Goal: Information Seeking & Learning: Learn about a topic

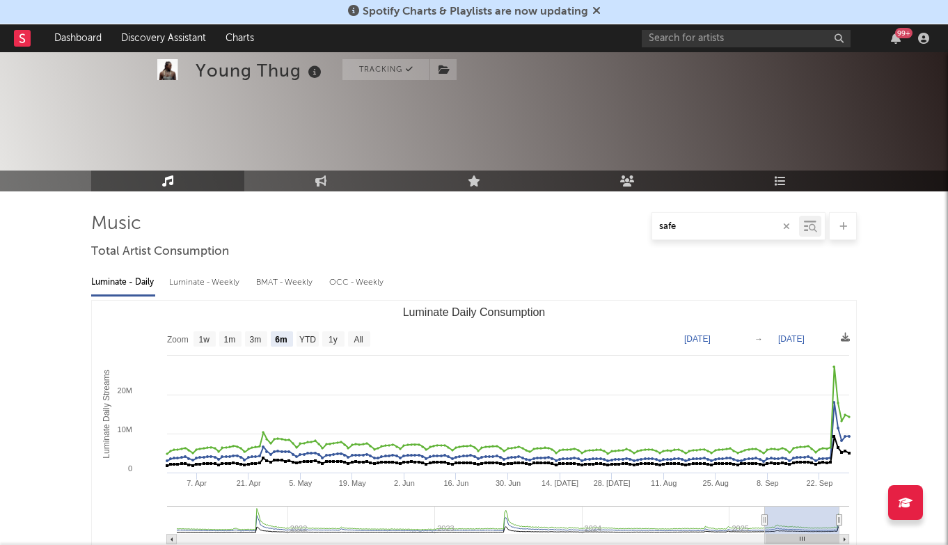
select select "6m"
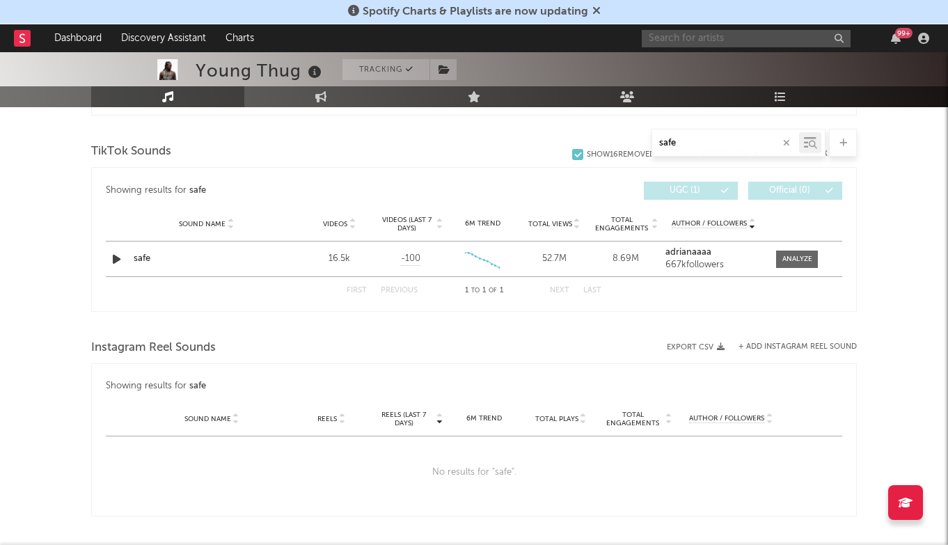
click at [691, 47] on input "text" at bounding box center [746, 38] width 209 height 17
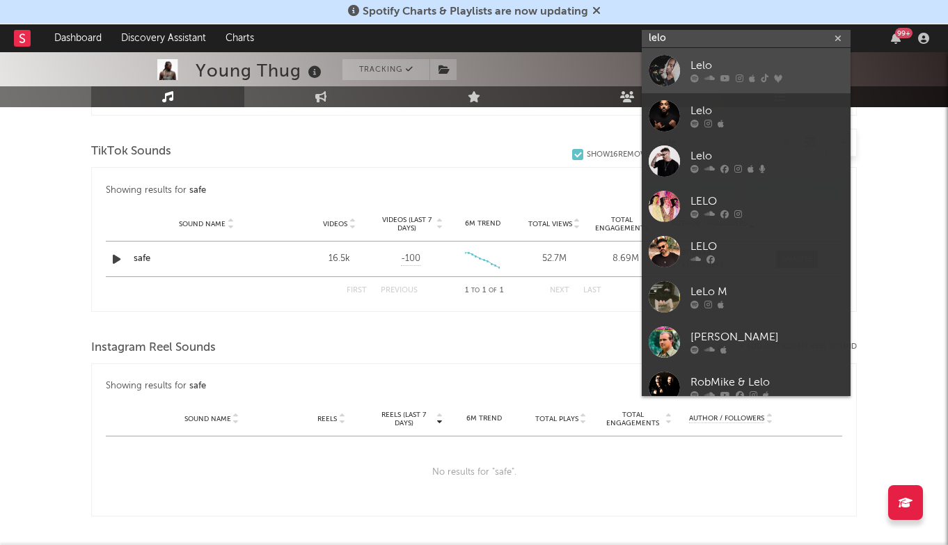
type input "lelo"
click at [744, 63] on div "Lelo" at bounding box center [767, 66] width 153 height 17
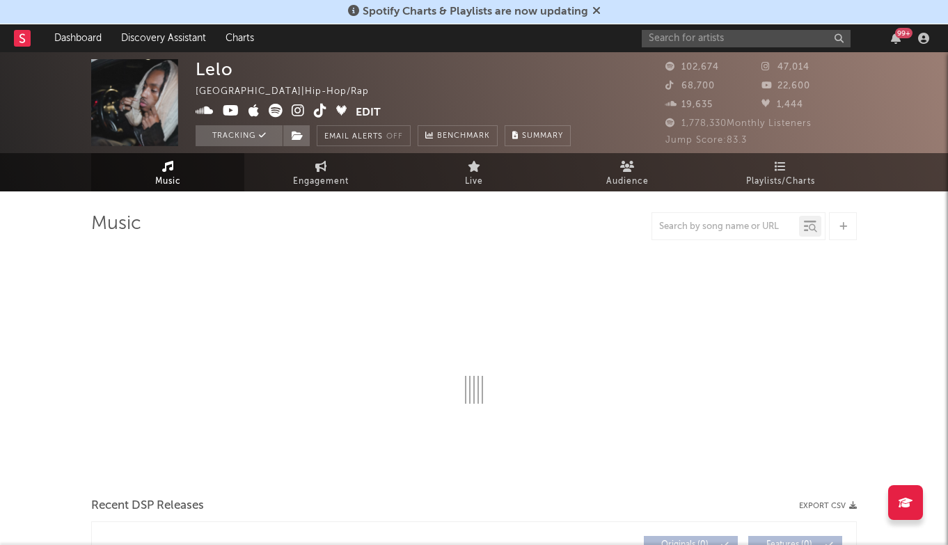
select select "6m"
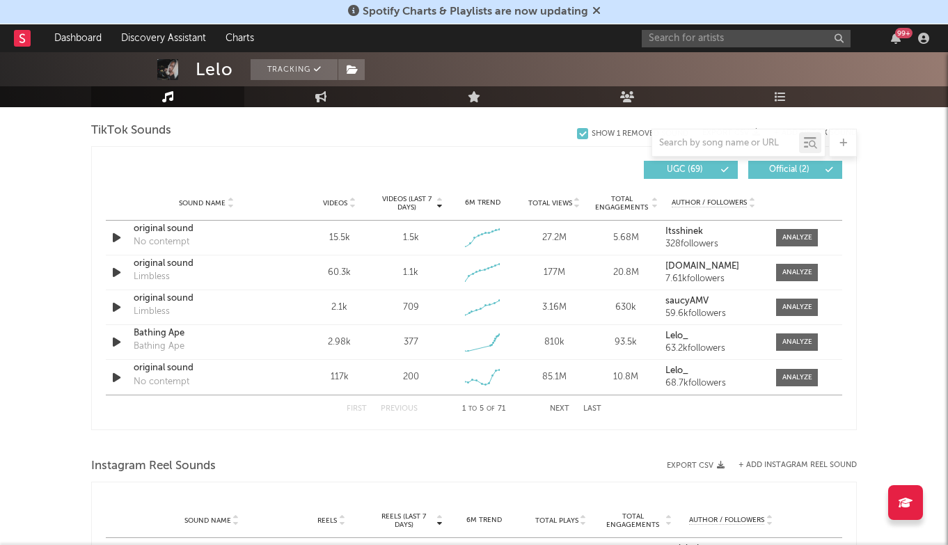
scroll to position [945, 0]
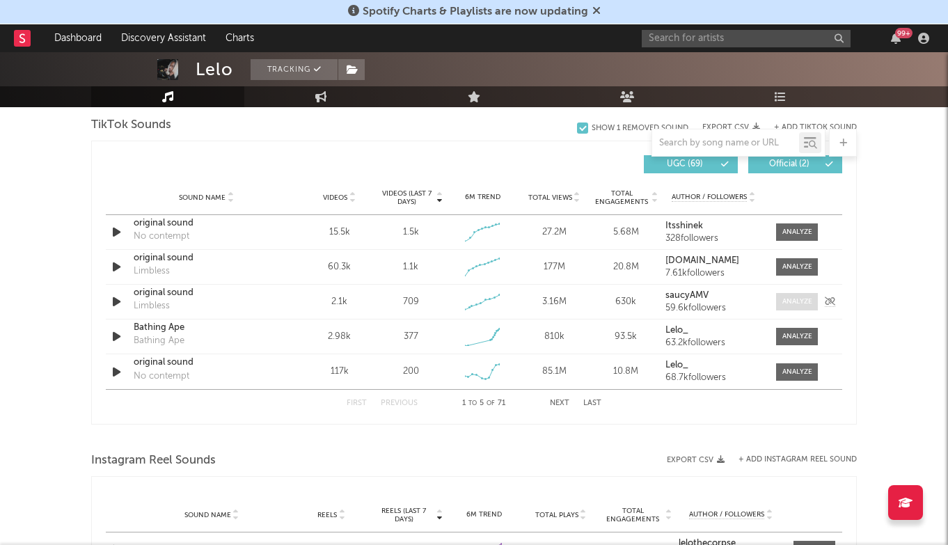
click at [794, 301] on div at bounding box center [797, 302] width 30 height 10
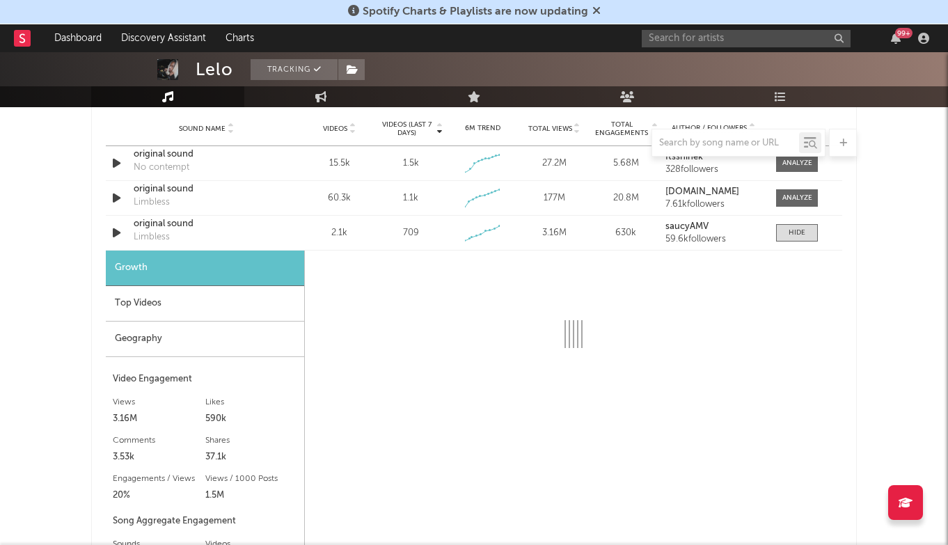
select select "6m"
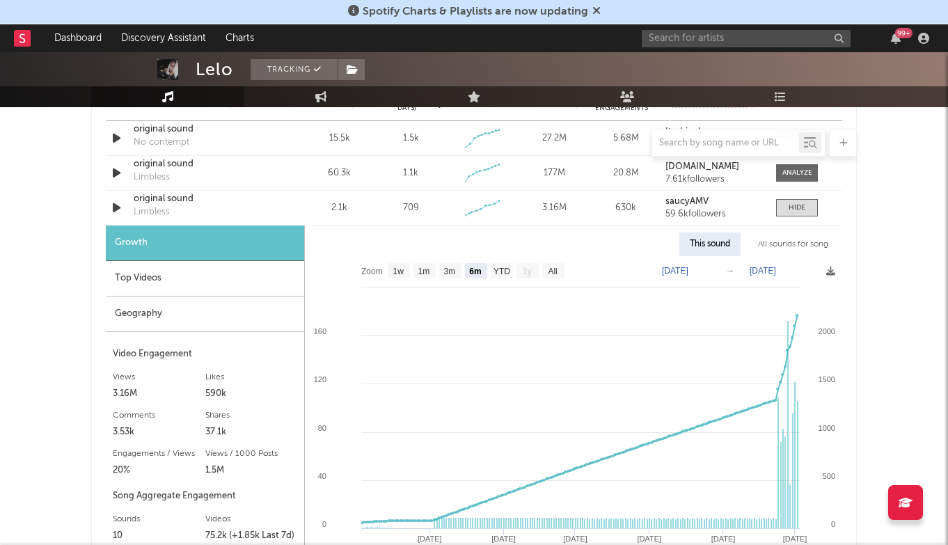
scroll to position [1054, 0]
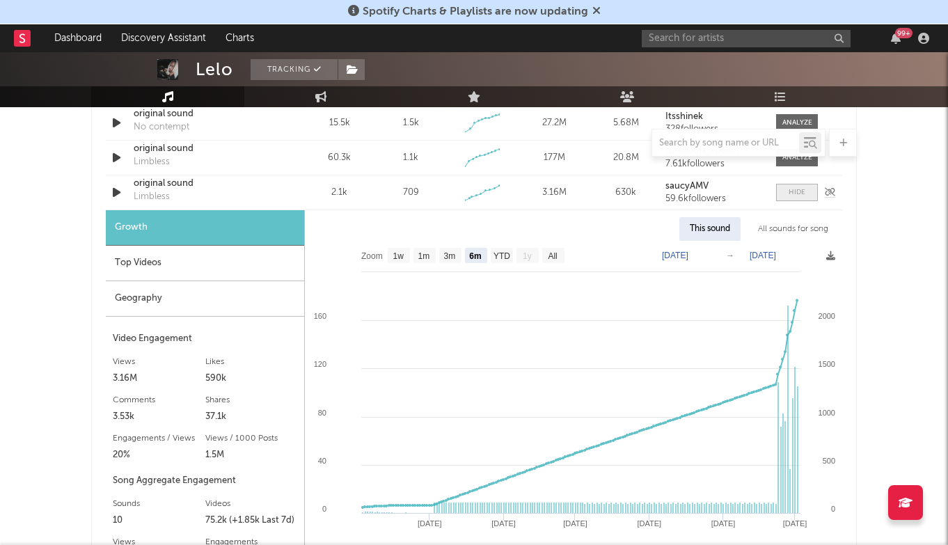
click at [794, 191] on div at bounding box center [797, 192] width 17 height 10
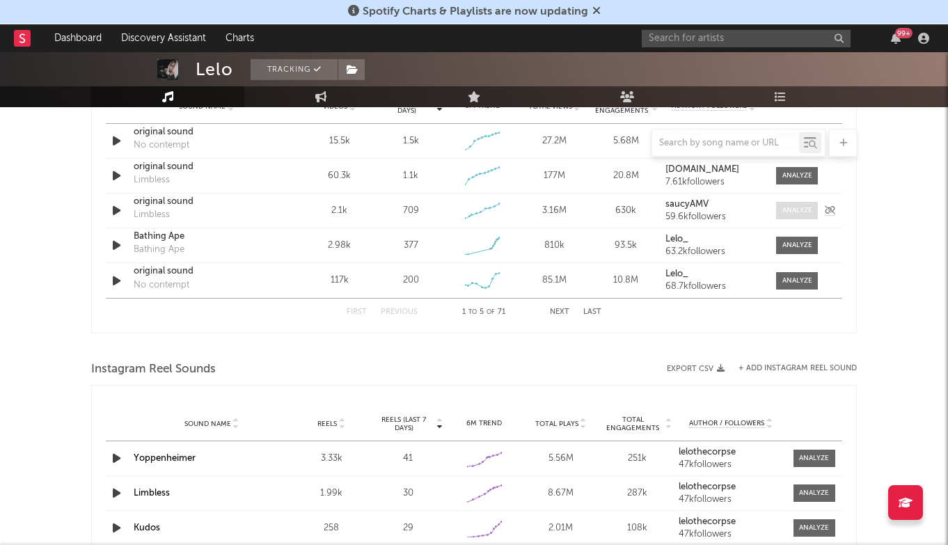
scroll to position [1035, 0]
click at [794, 177] on div at bounding box center [797, 176] width 30 height 10
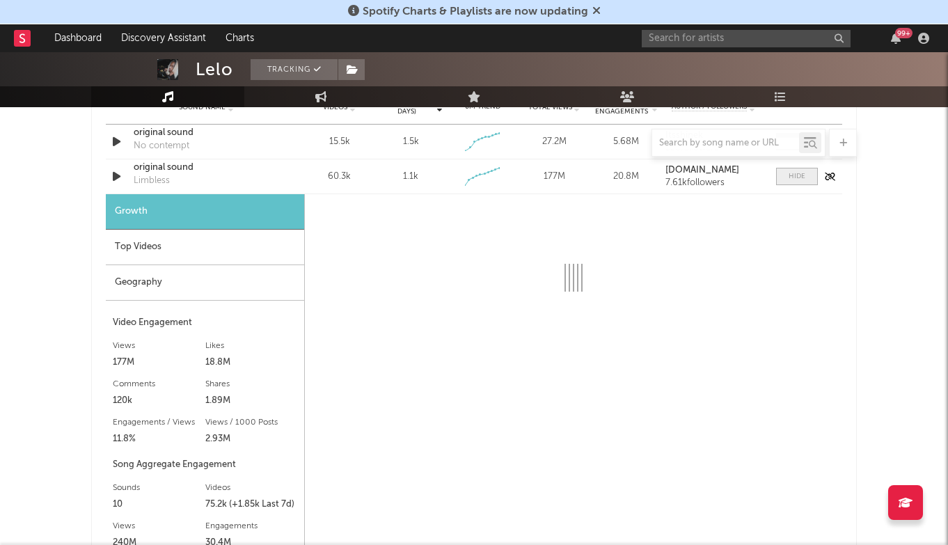
click at [794, 177] on div at bounding box center [797, 176] width 17 height 10
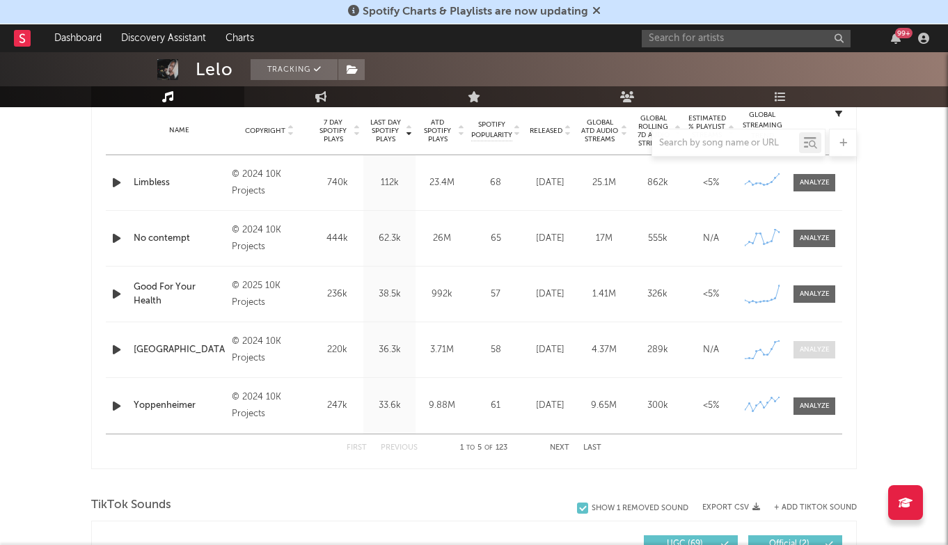
scroll to position [563, 0]
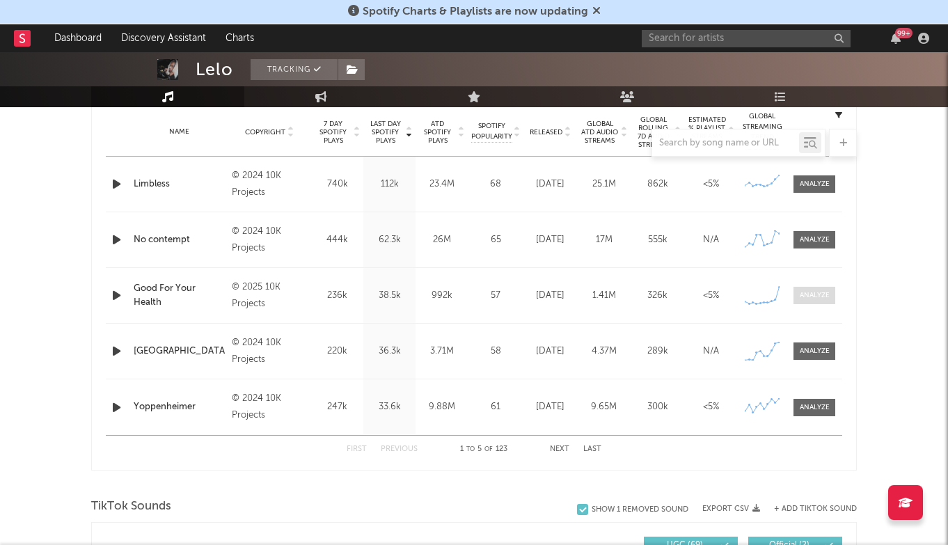
click at [817, 297] on div at bounding box center [815, 295] width 30 height 10
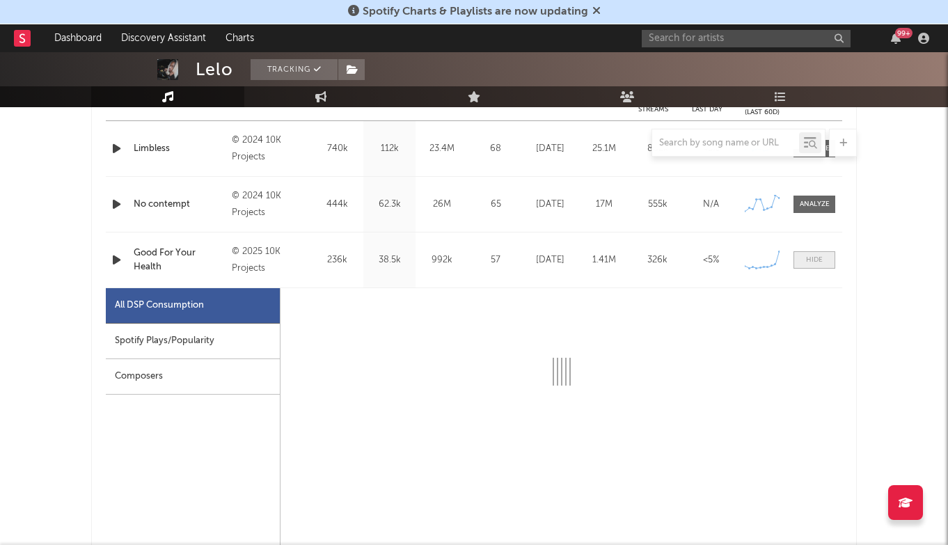
scroll to position [645, 0]
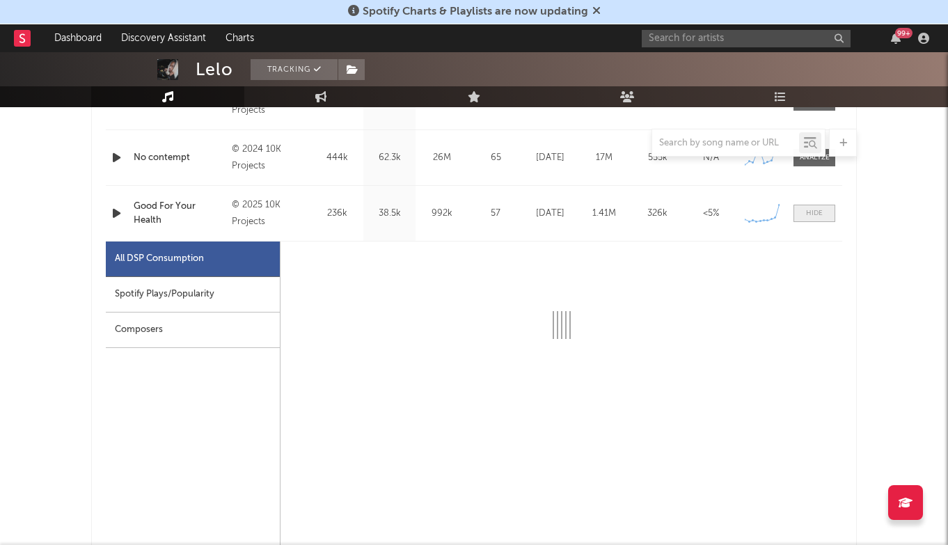
select select "1w"
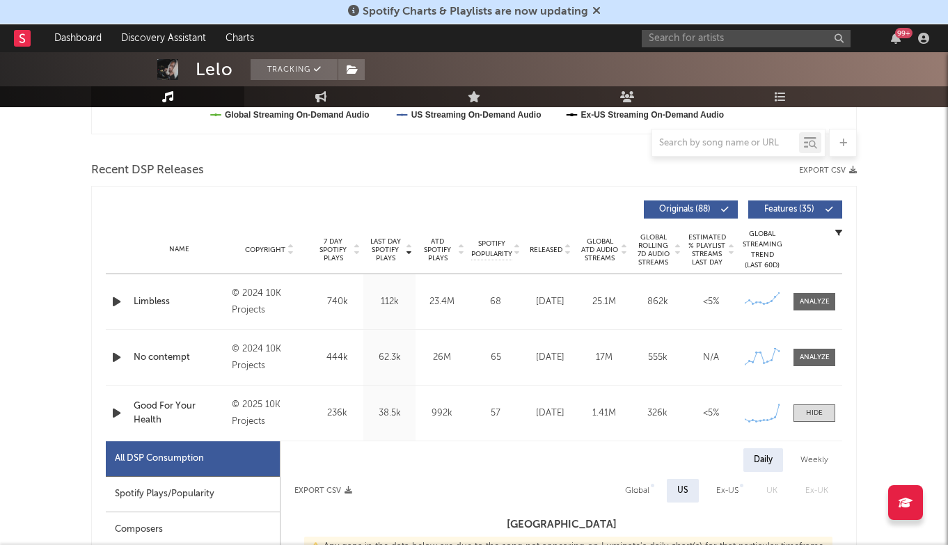
scroll to position [433, 0]
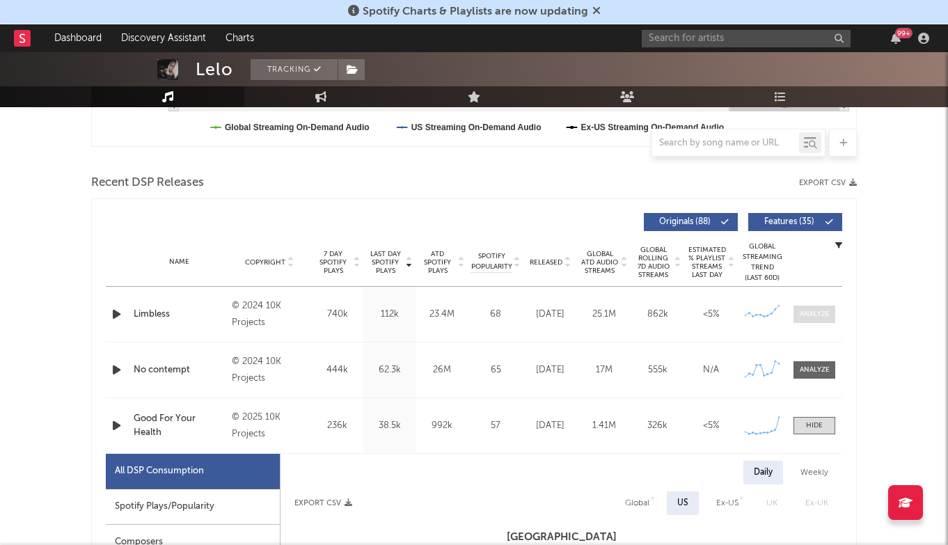
click at [805, 310] on div at bounding box center [815, 314] width 30 height 10
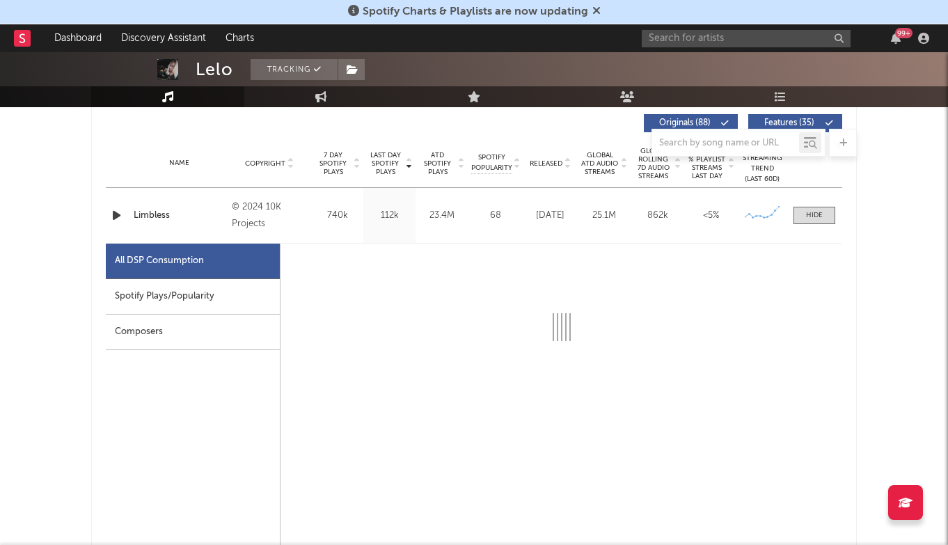
select select "6m"
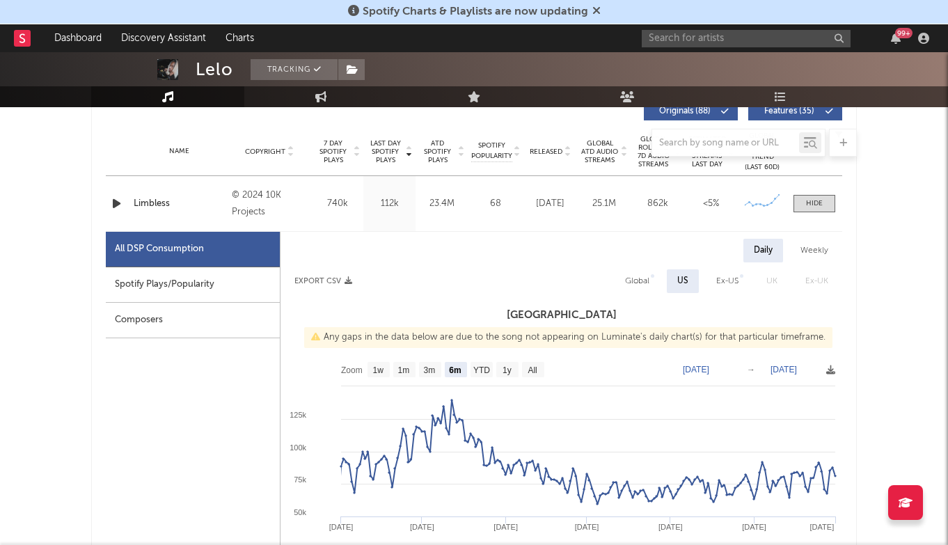
scroll to position [504, 0]
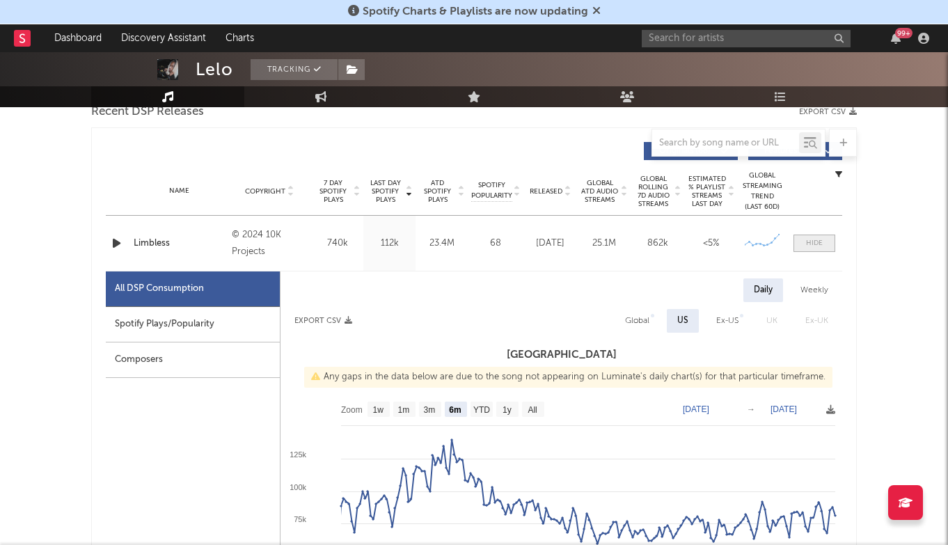
click at [821, 249] on span at bounding box center [815, 243] width 42 height 17
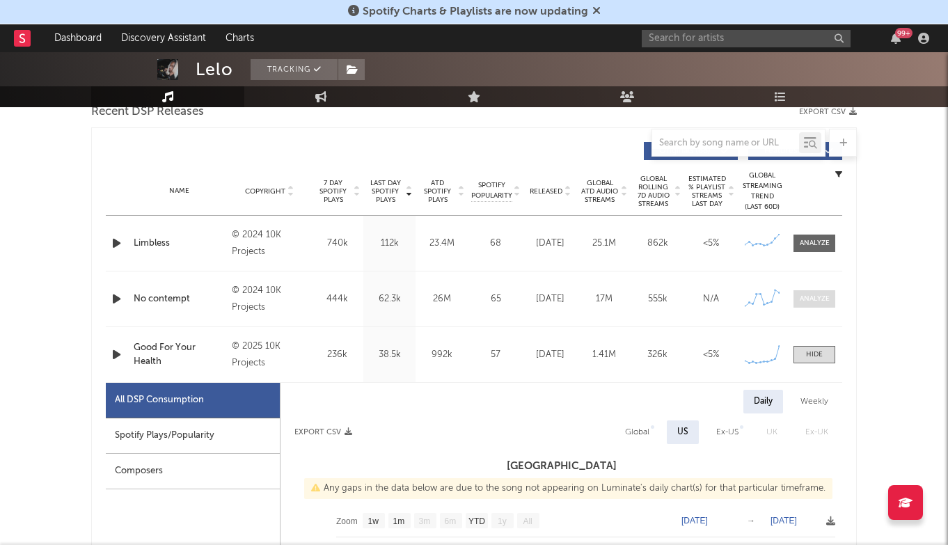
click at [814, 299] on div at bounding box center [815, 299] width 30 height 10
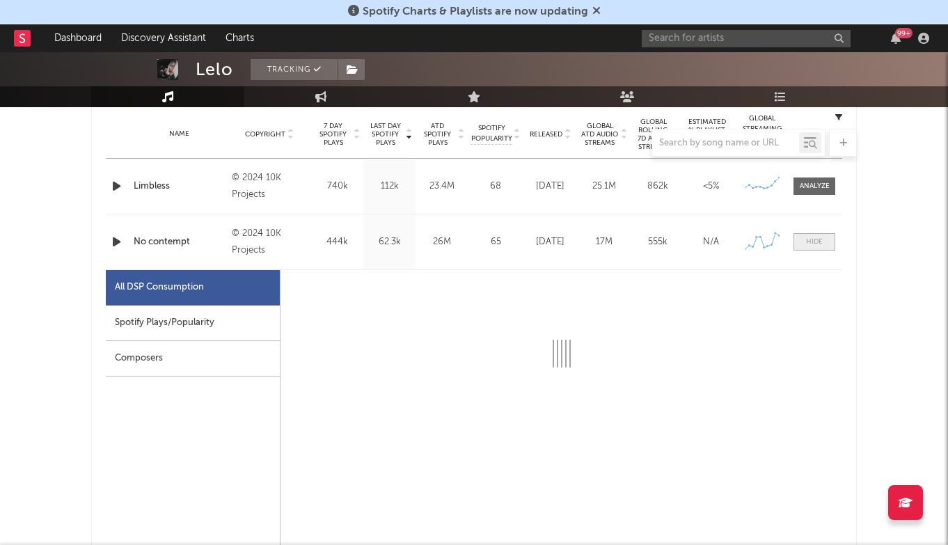
scroll to position [559, 1]
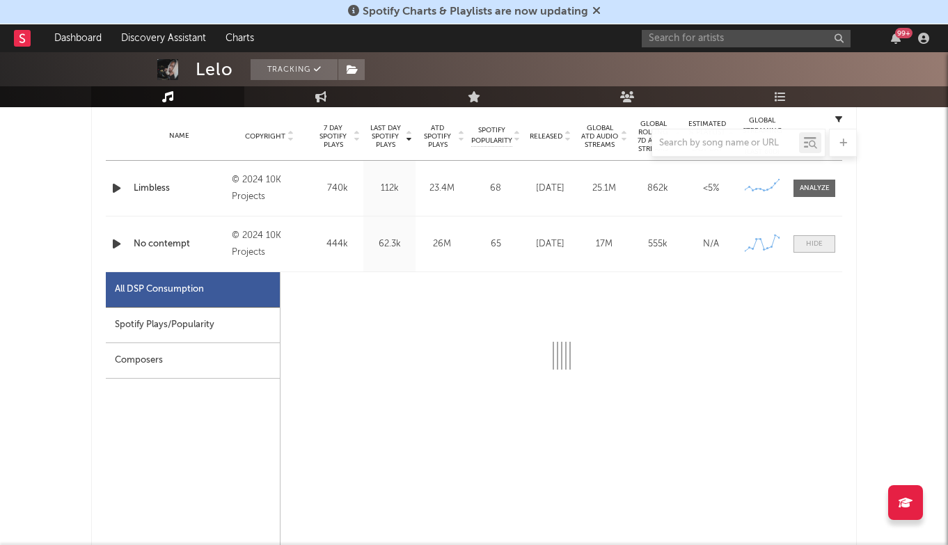
select select "6m"
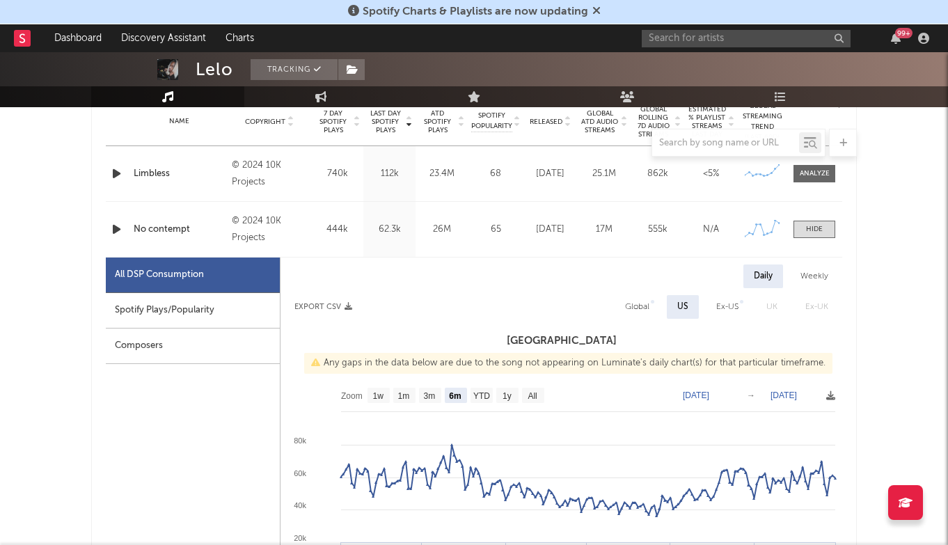
scroll to position [588, 0]
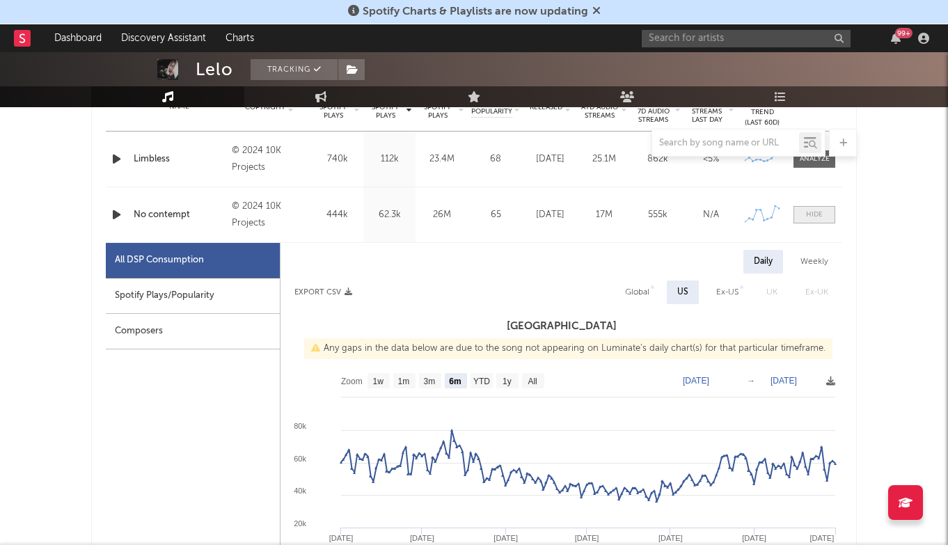
click at [817, 210] on div at bounding box center [814, 215] width 17 height 10
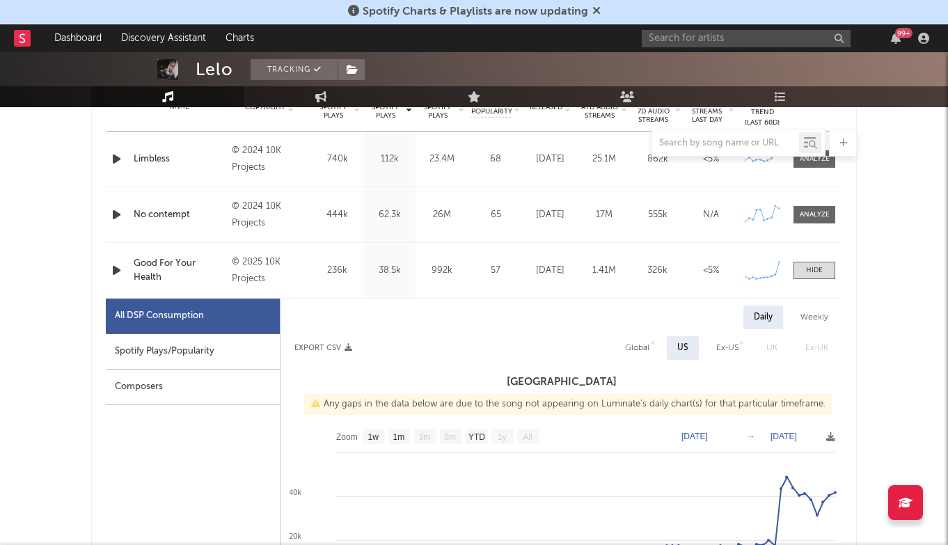
scroll to position [516, 0]
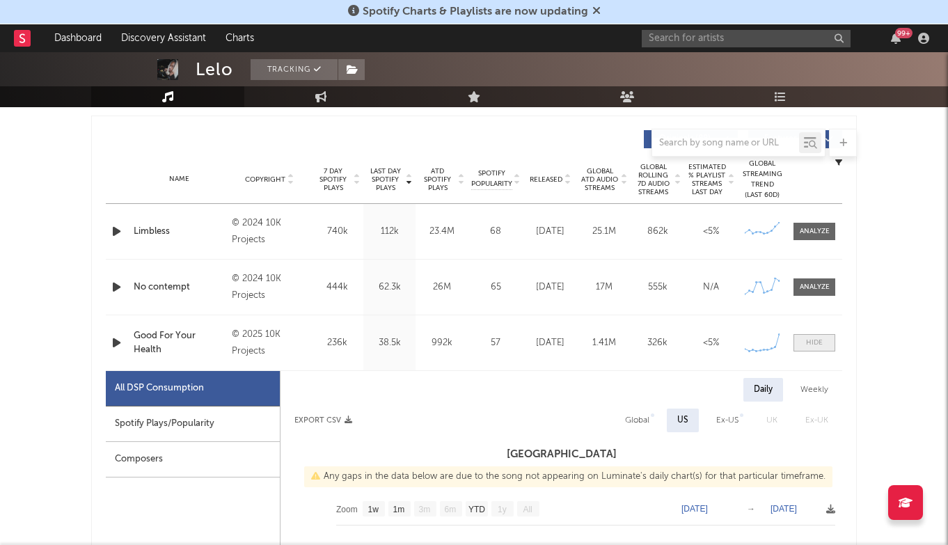
click at [824, 335] on span at bounding box center [815, 342] width 42 height 17
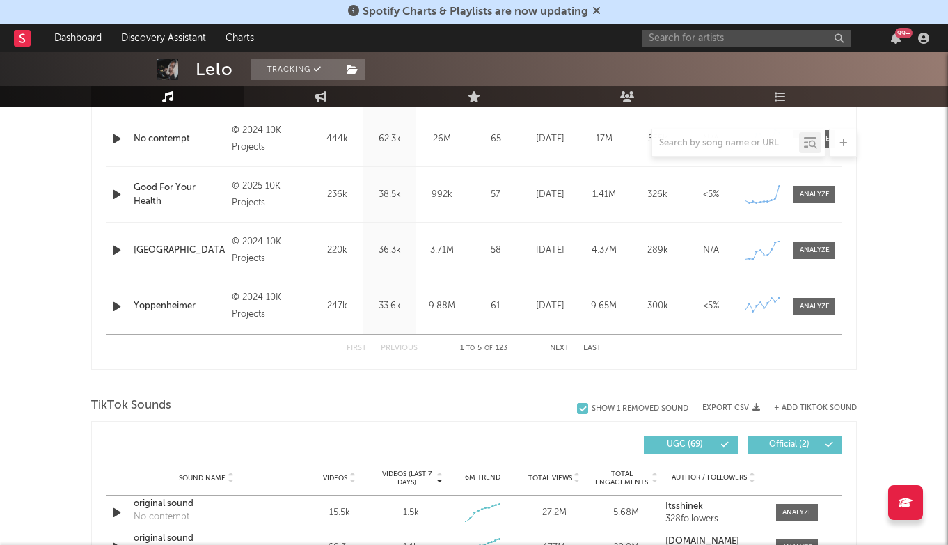
scroll to position [703, 0]
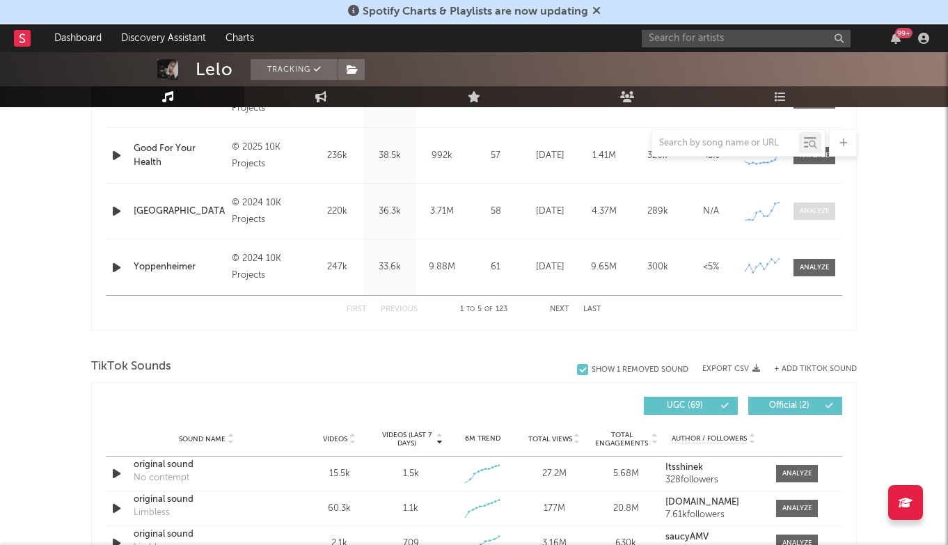
click at [807, 219] on span at bounding box center [815, 211] width 42 height 17
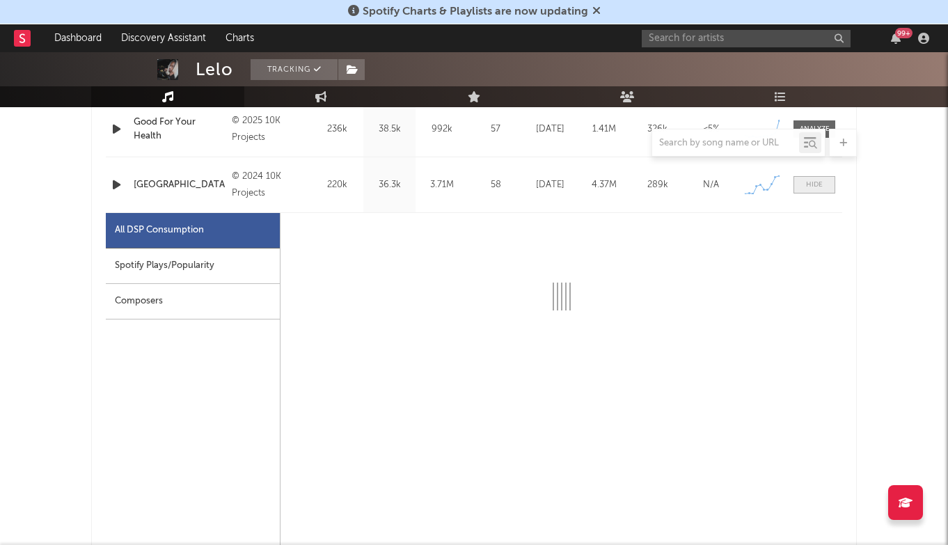
scroll to position [748, 0]
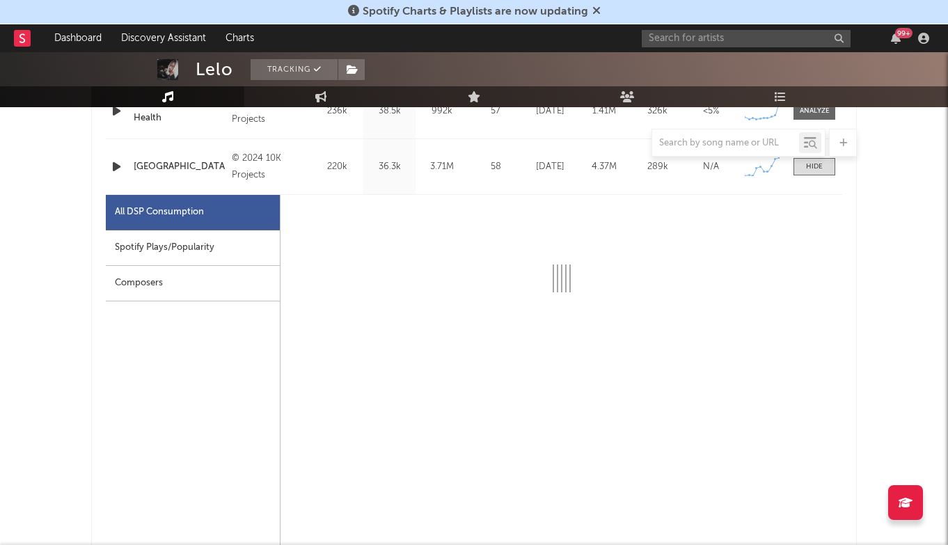
select select "6m"
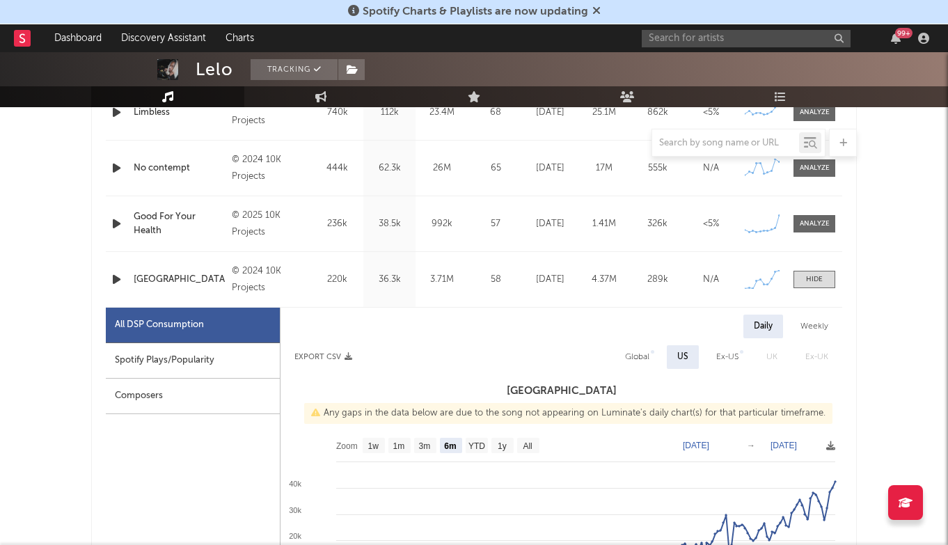
scroll to position [787, 0]
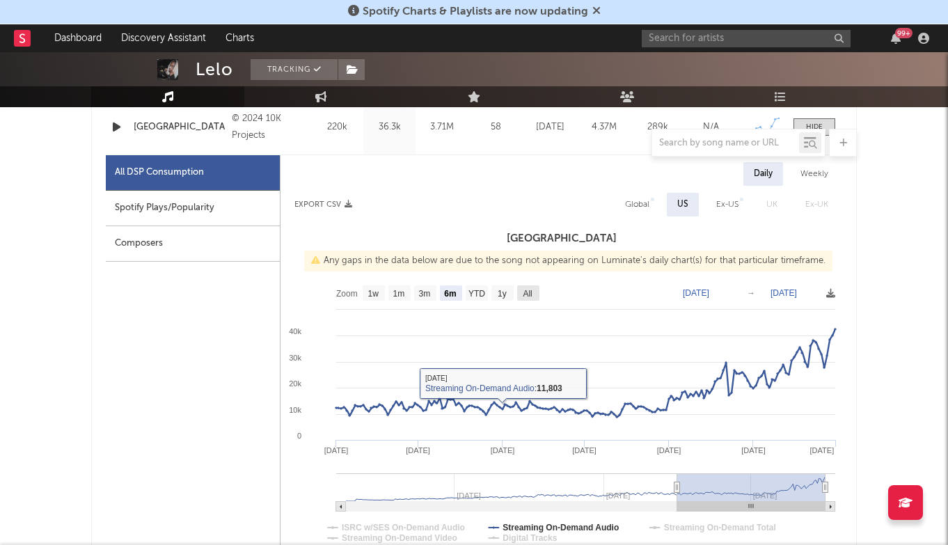
click at [521, 291] on rect at bounding box center [528, 292] width 22 height 15
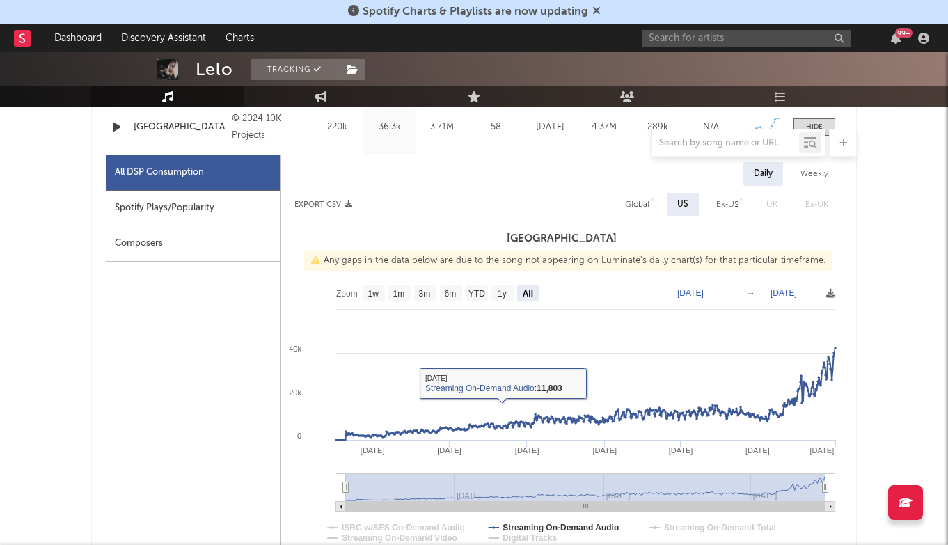
select select "All"
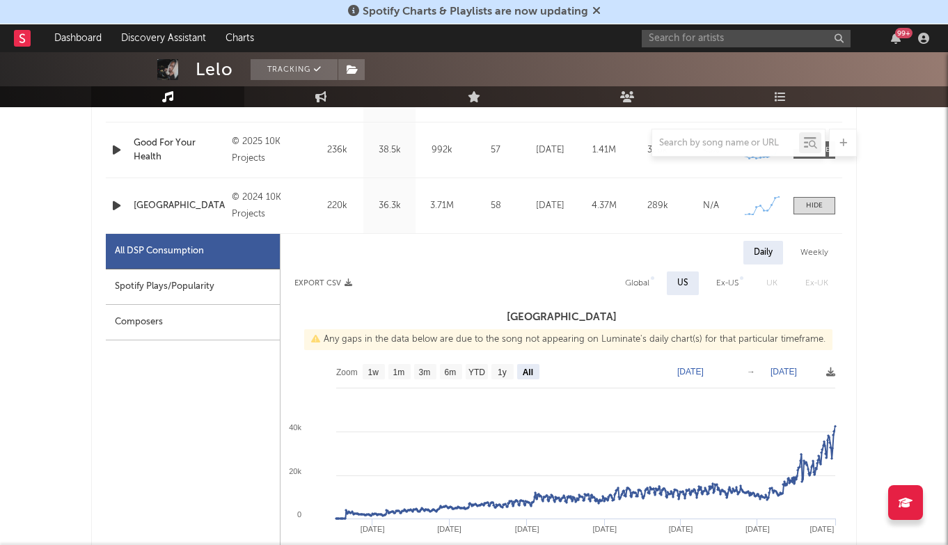
scroll to position [704, 0]
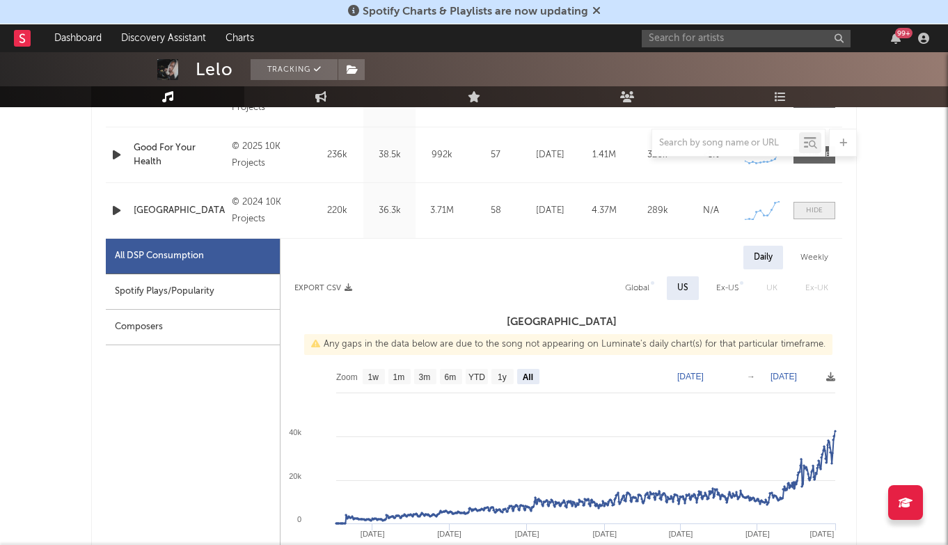
click at [826, 216] on span at bounding box center [815, 210] width 42 height 17
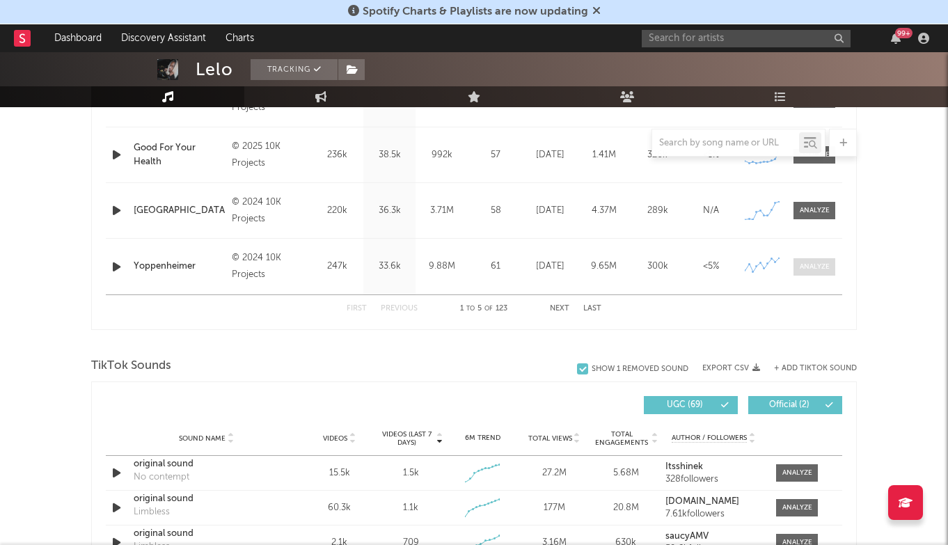
click at [807, 267] on div at bounding box center [815, 267] width 30 height 10
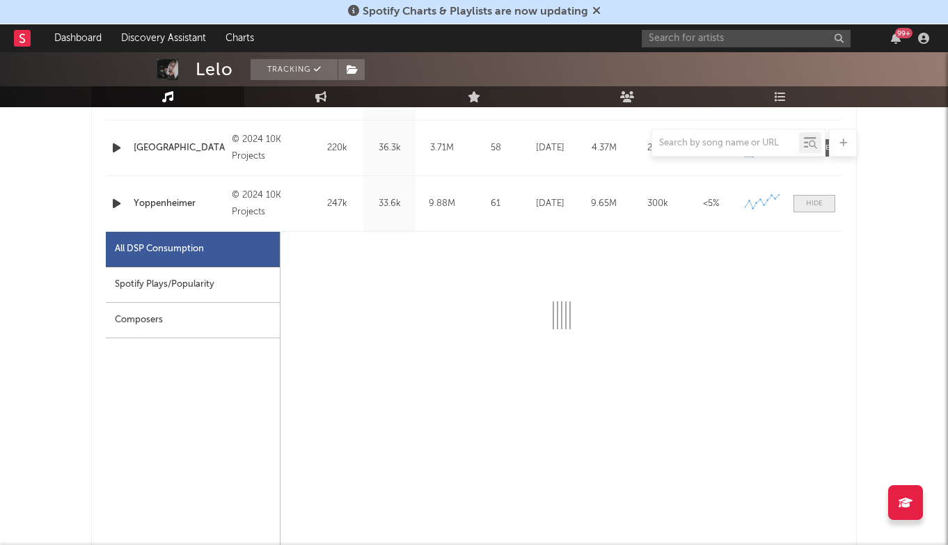
select select "6m"
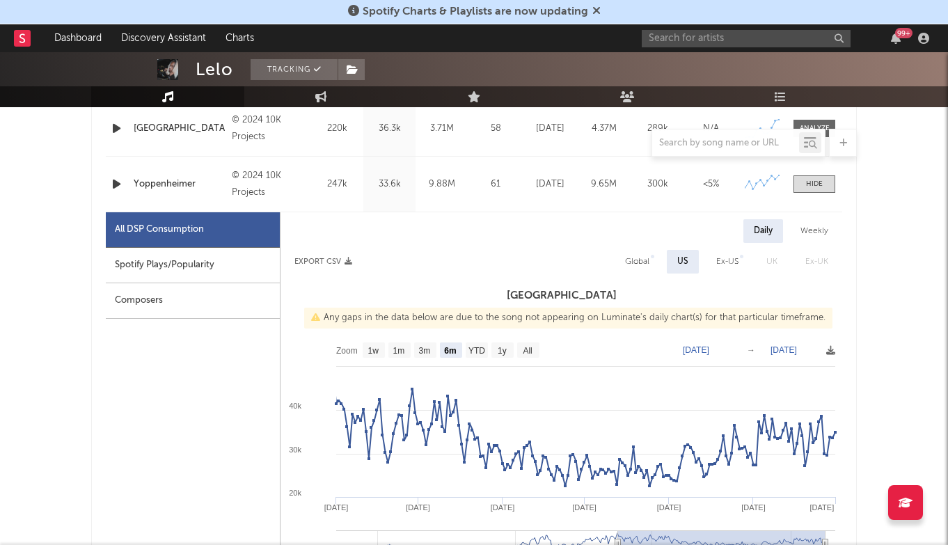
scroll to position [787, 0]
click at [816, 190] on span at bounding box center [815, 182] width 42 height 17
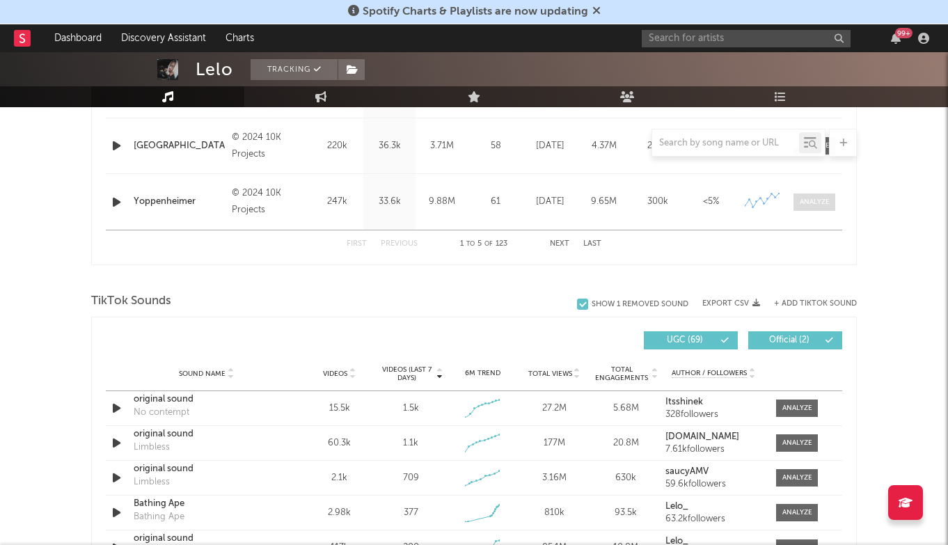
scroll to position [756, 0]
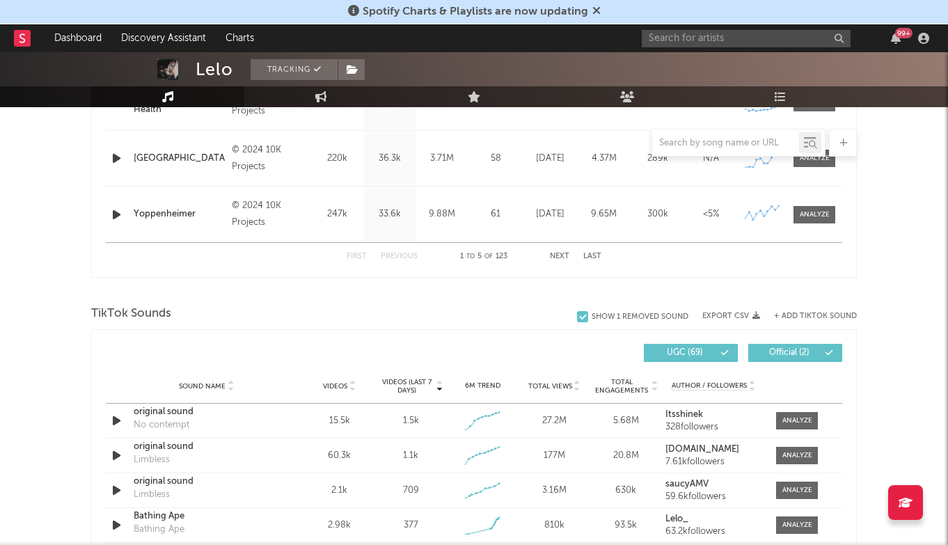
click at [561, 251] on div "First Previous 1 to 5 of 123 Next Last" at bounding box center [474, 256] width 255 height 27
click at [561, 258] on button "Next" at bounding box center [559, 257] width 19 height 8
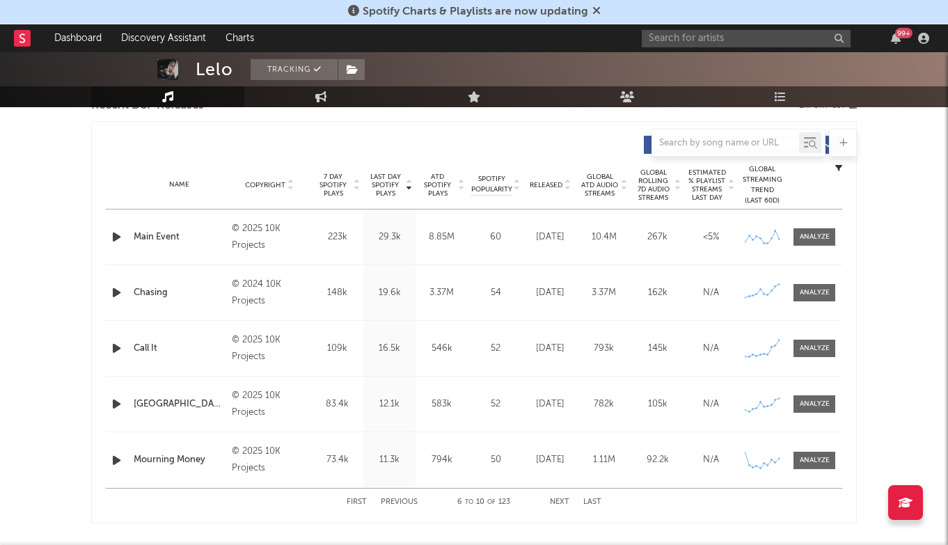
scroll to position [430, 0]
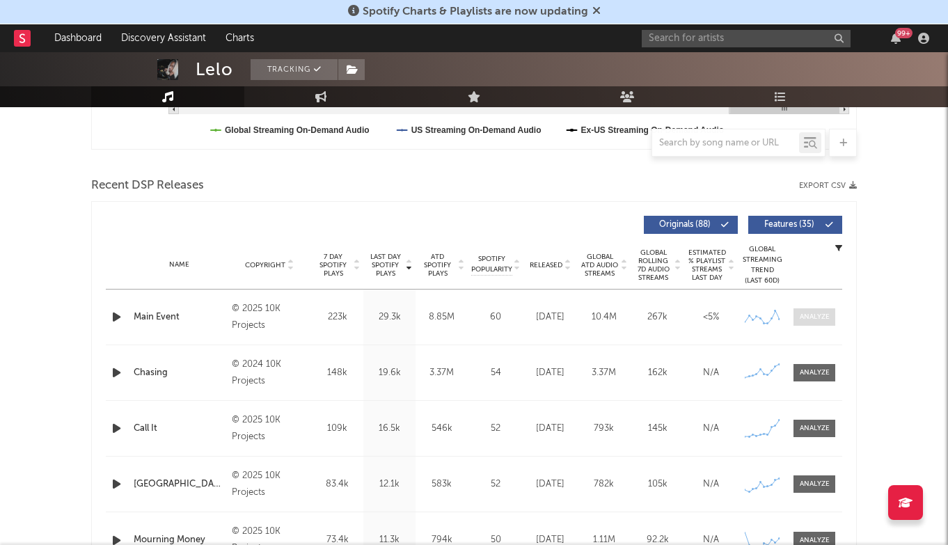
click at [817, 311] on span at bounding box center [815, 316] width 42 height 17
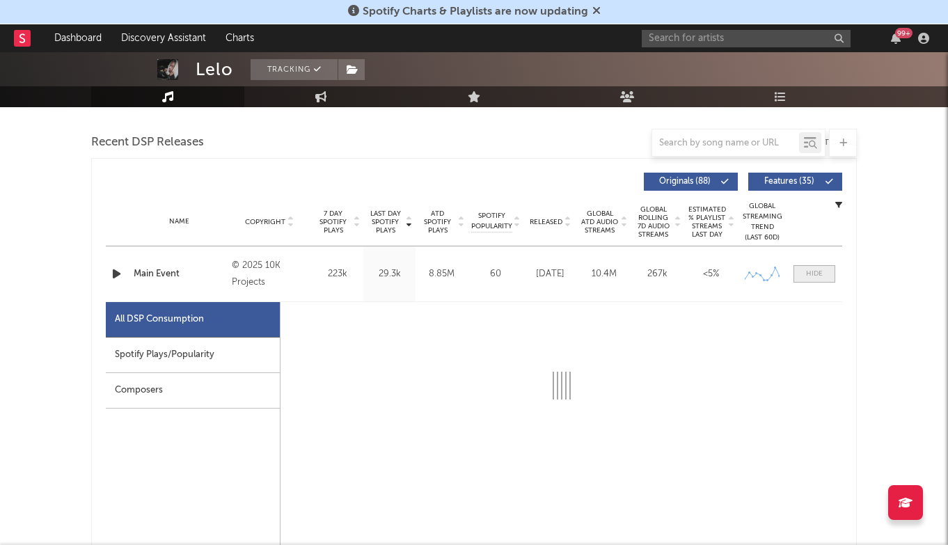
select select "6m"
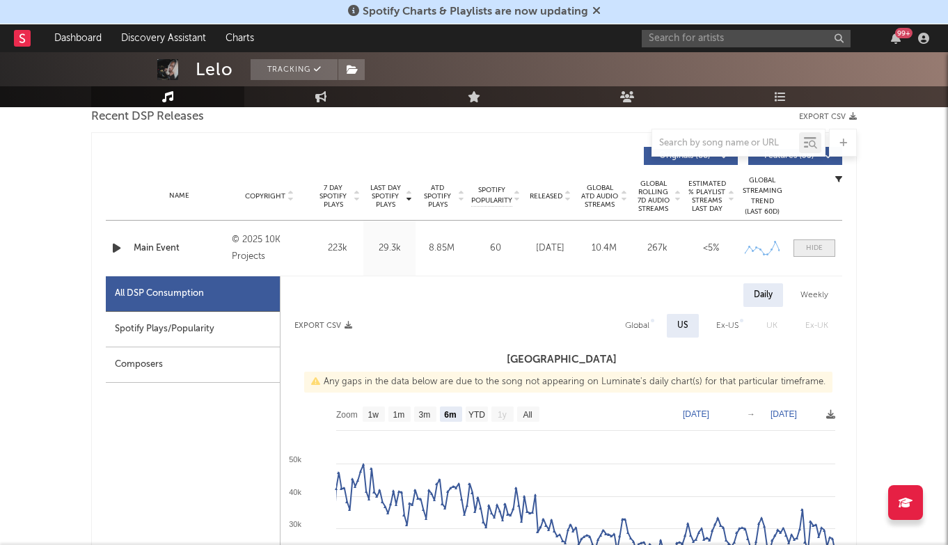
scroll to position [503, 0]
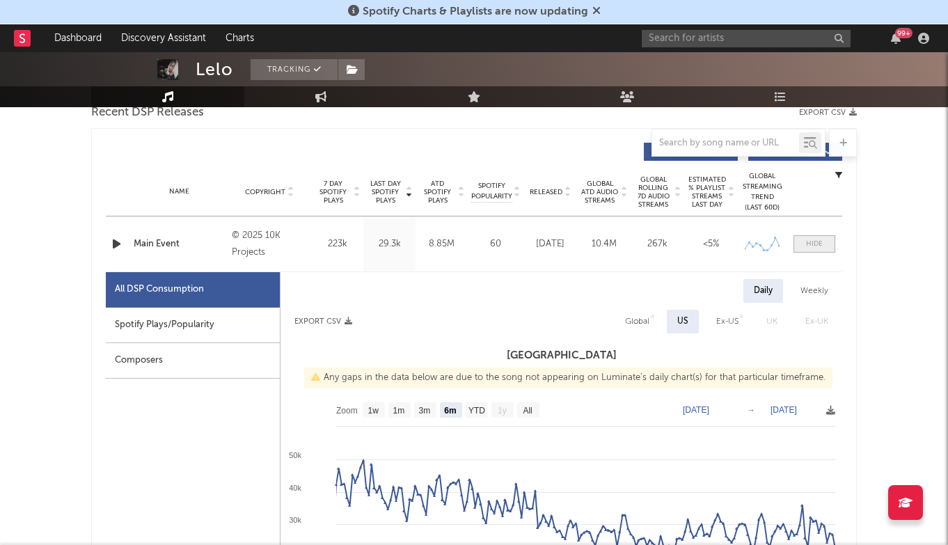
click at [810, 247] on div at bounding box center [814, 244] width 17 height 10
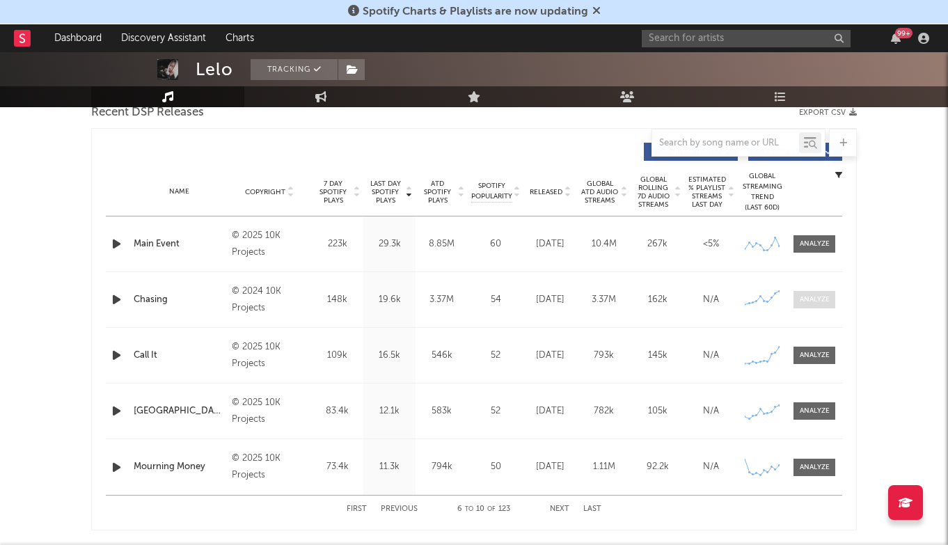
click at [822, 297] on div at bounding box center [815, 299] width 30 height 10
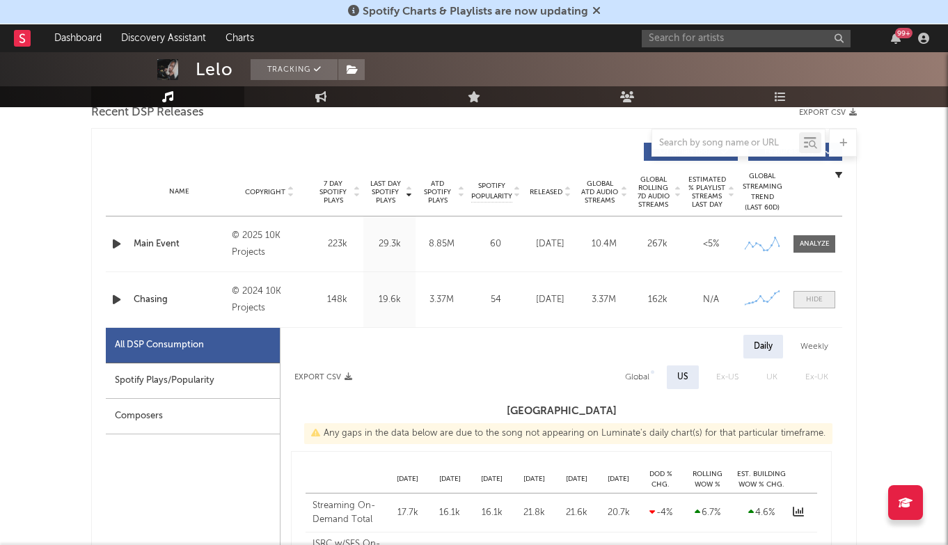
select select "6m"
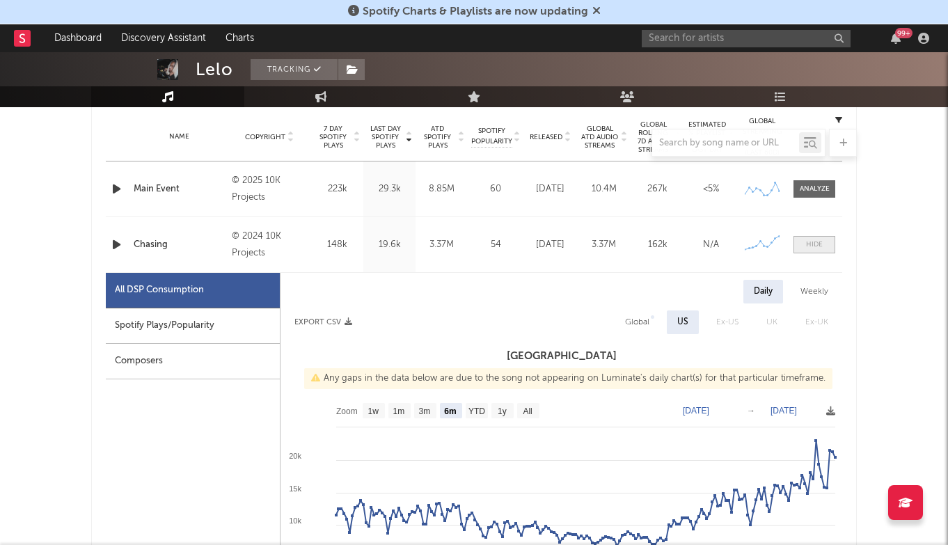
scroll to position [628, 0]
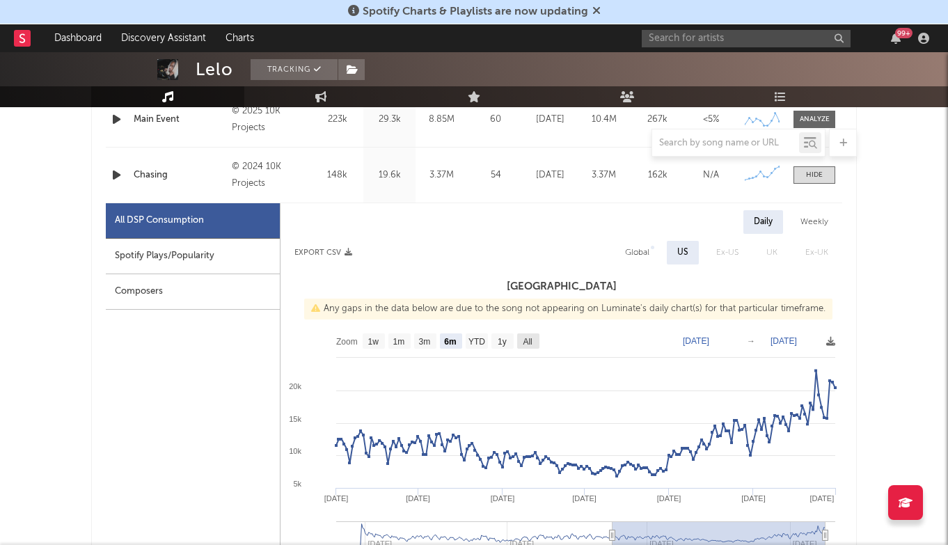
click at [539, 336] on rect at bounding box center [528, 340] width 22 height 15
select select "All"
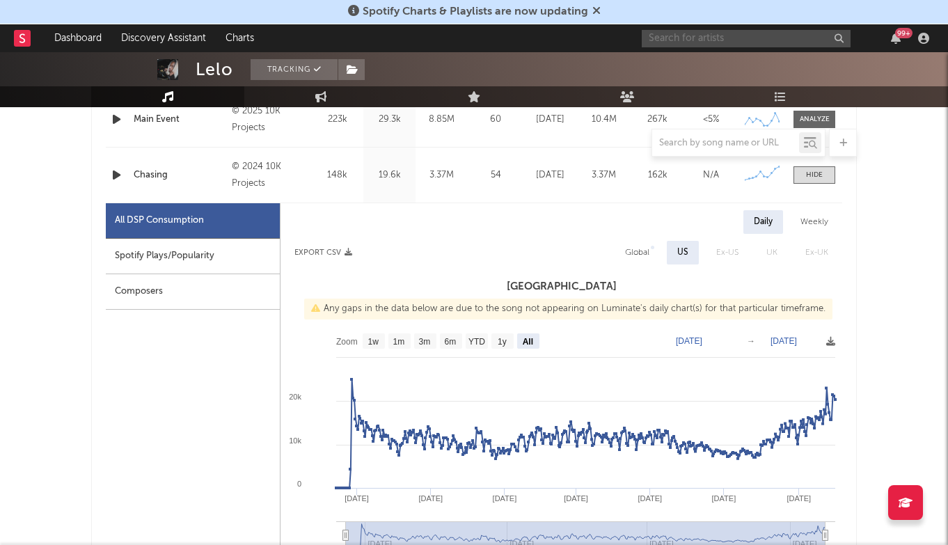
click at [732, 45] on input "text" at bounding box center [746, 38] width 209 height 17
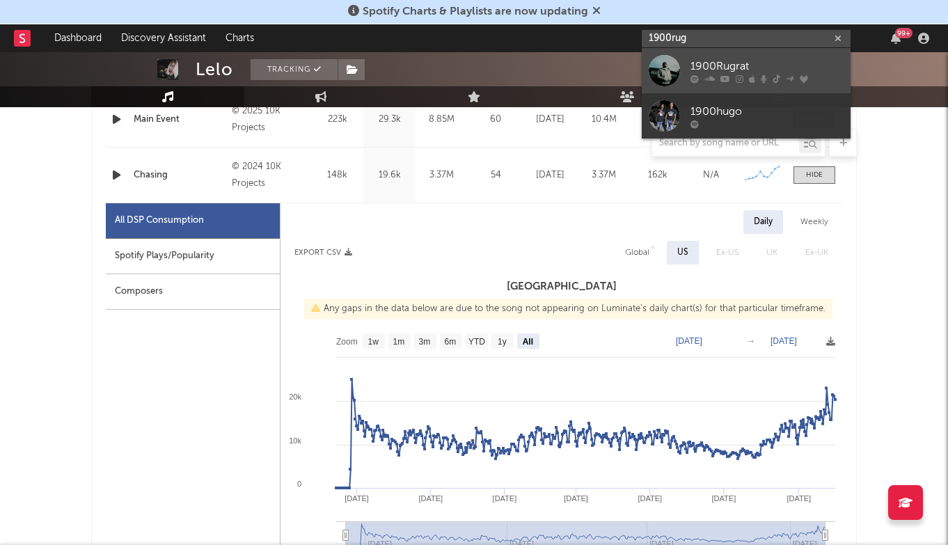
type input "1900rug"
click at [705, 61] on div "1900Rugrat" at bounding box center [767, 66] width 153 height 17
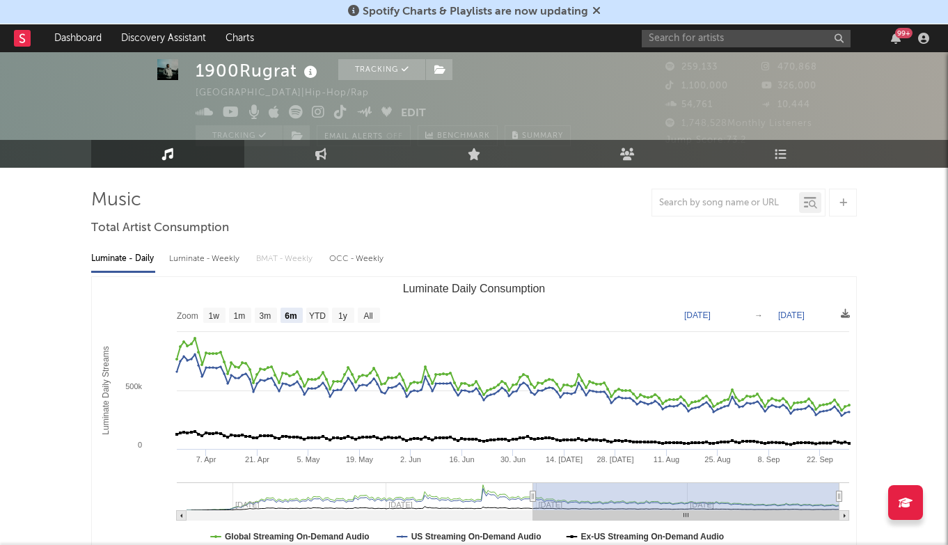
scroll to position [5, 0]
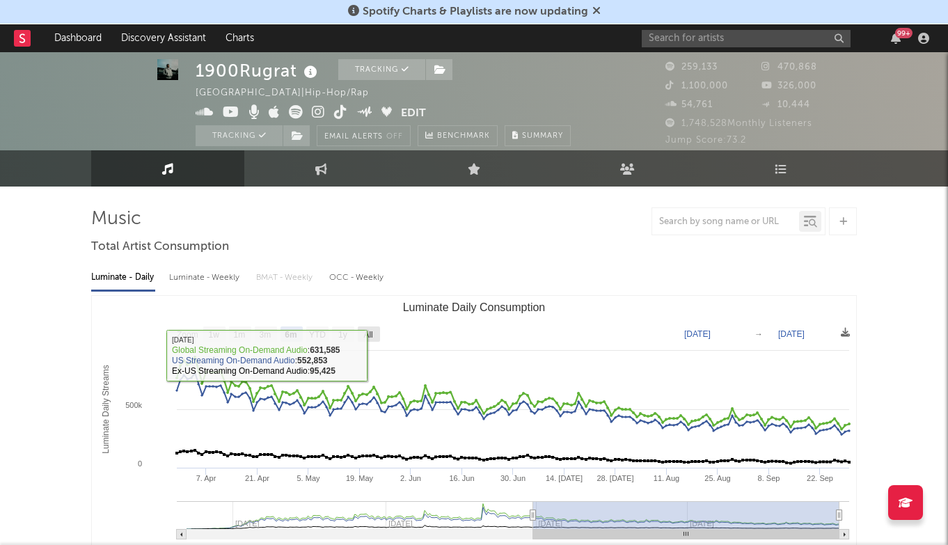
click at [371, 333] on text "All" at bounding box center [367, 335] width 9 height 10
select select "All"
type input "[DATE]"
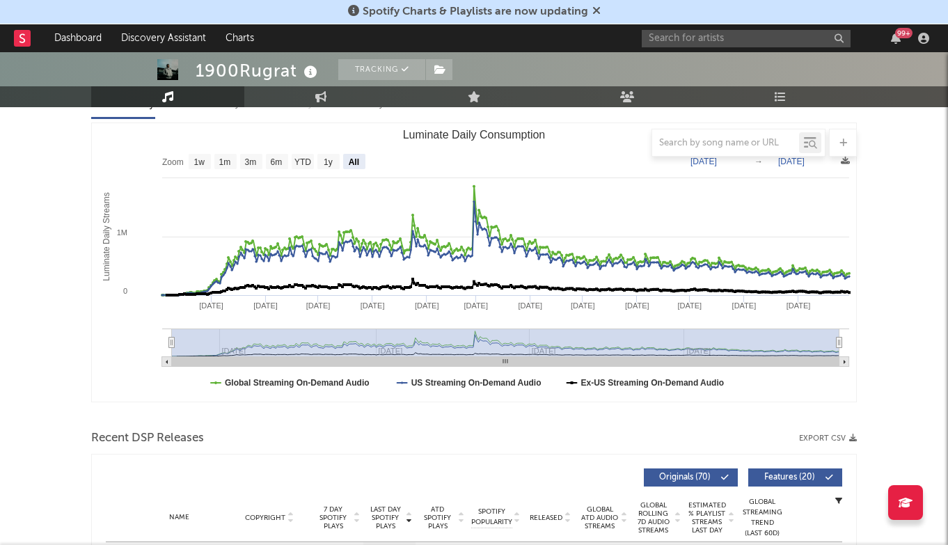
scroll to position [177, 0]
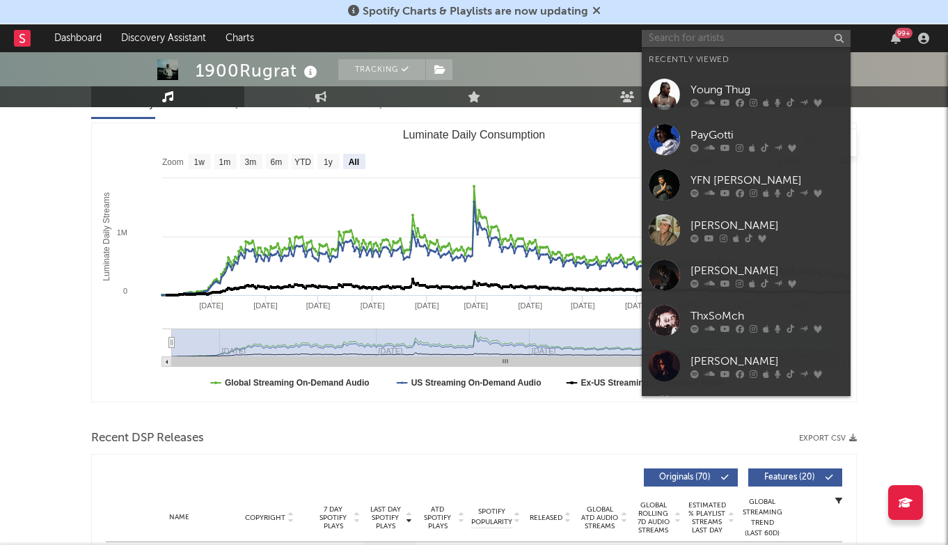
click at [747, 38] on input "text" at bounding box center [746, 38] width 209 height 17
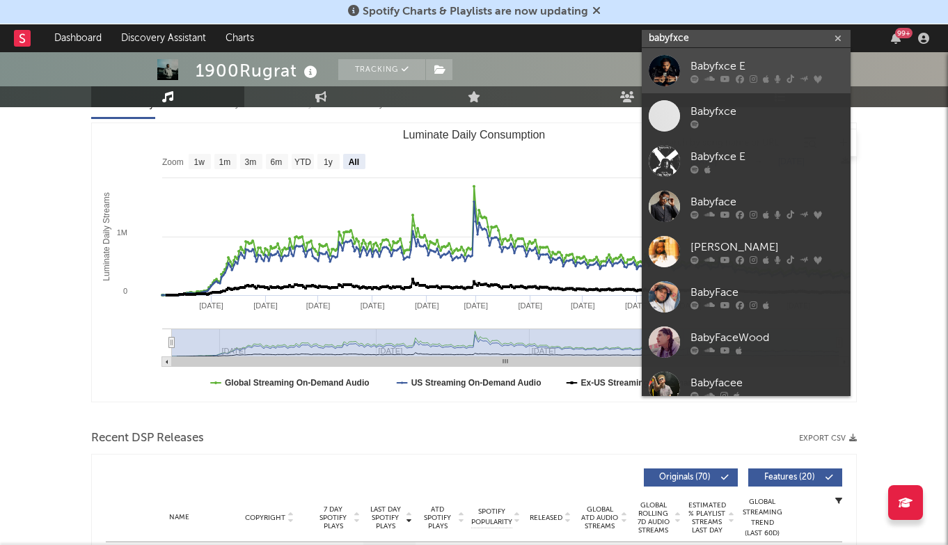
type input "babyfxce"
click at [706, 56] on link "Babyfxce E" at bounding box center [746, 70] width 209 height 45
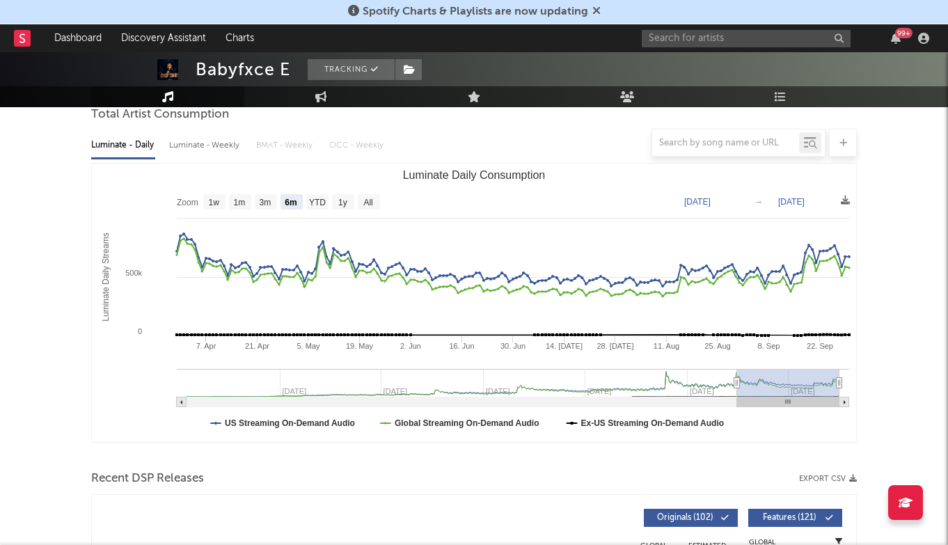
scroll to position [109, 0]
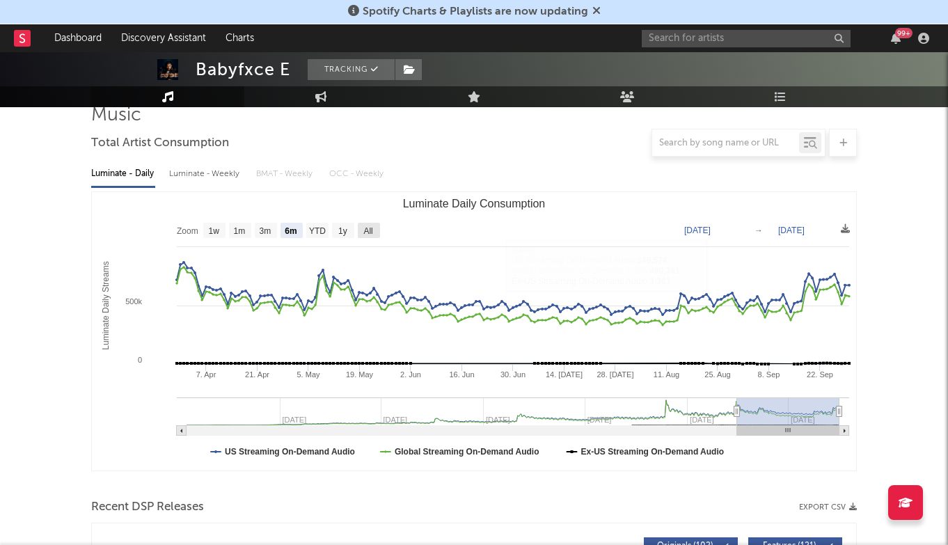
click at [372, 234] on text "All" at bounding box center [367, 231] width 9 height 10
select select "All"
type input "[DATE]"
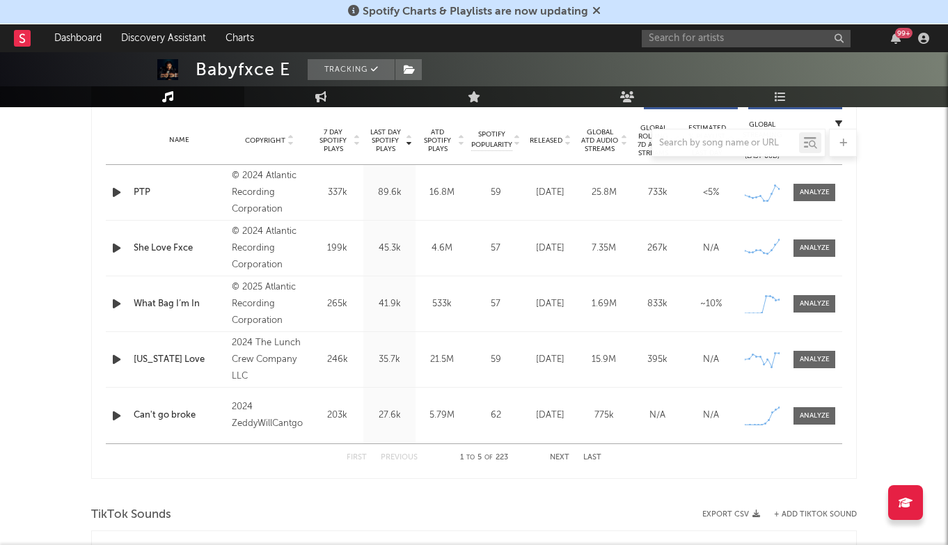
scroll to position [550, 0]
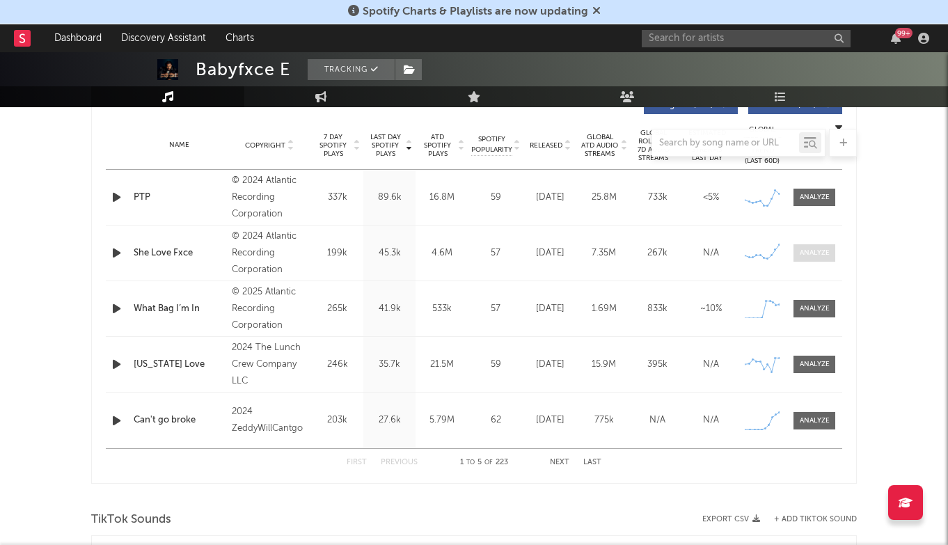
click at [815, 252] on div at bounding box center [815, 253] width 30 height 10
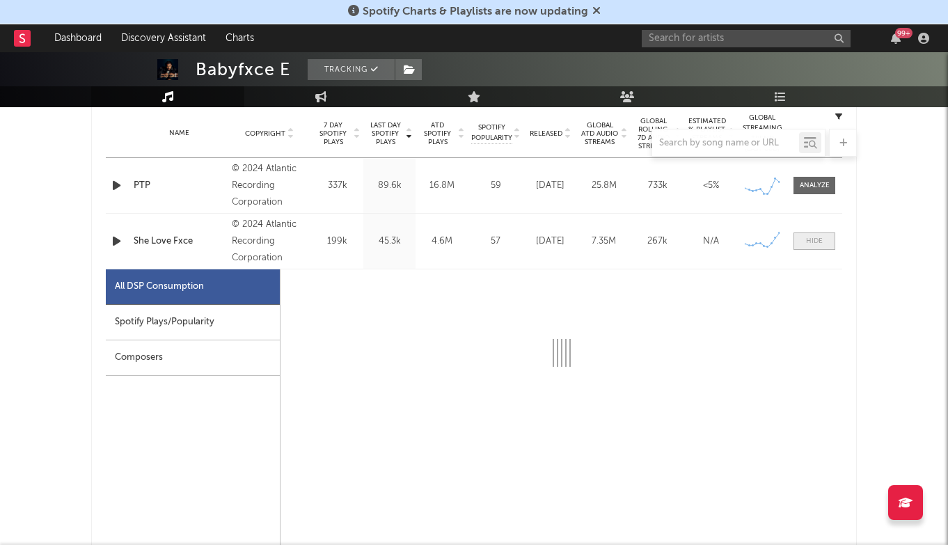
scroll to position [569, 0]
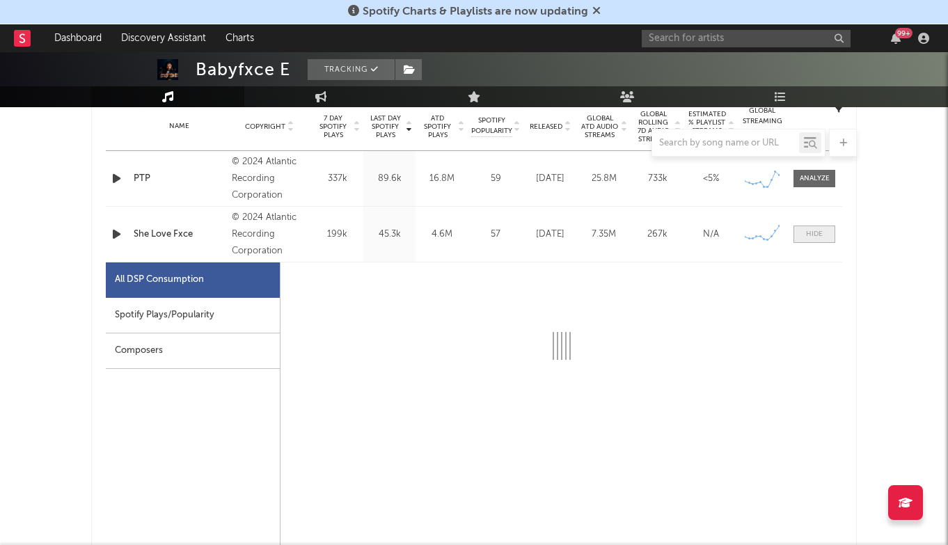
select select "6m"
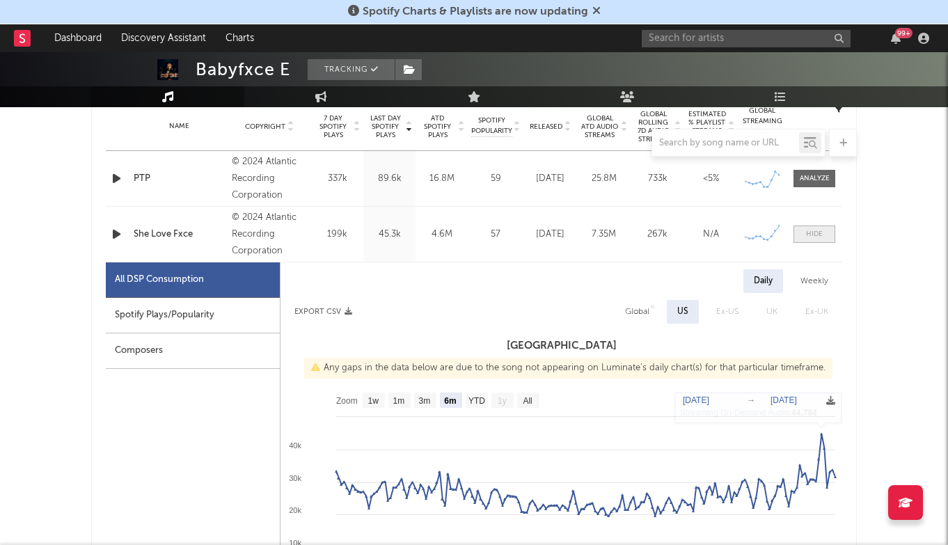
click at [811, 242] on span at bounding box center [815, 234] width 42 height 17
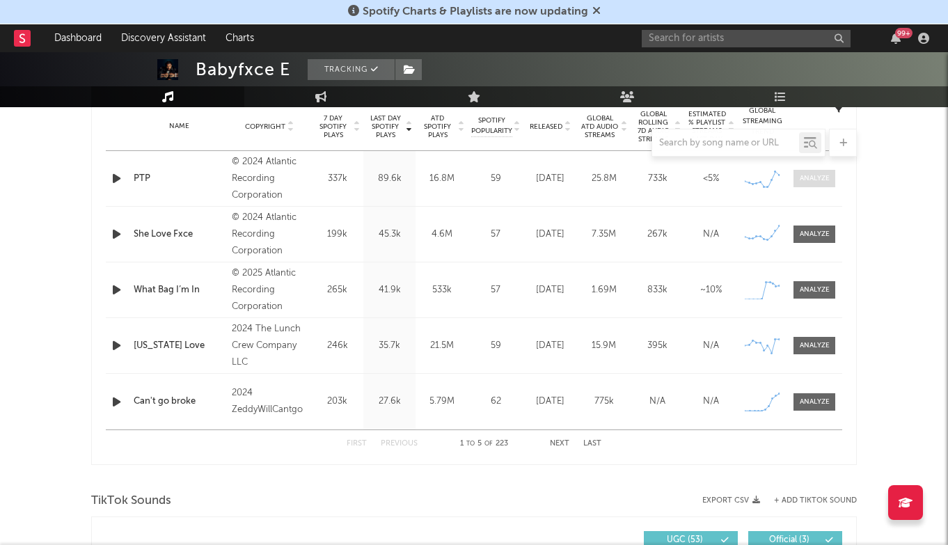
click at [810, 180] on div at bounding box center [815, 178] width 30 height 10
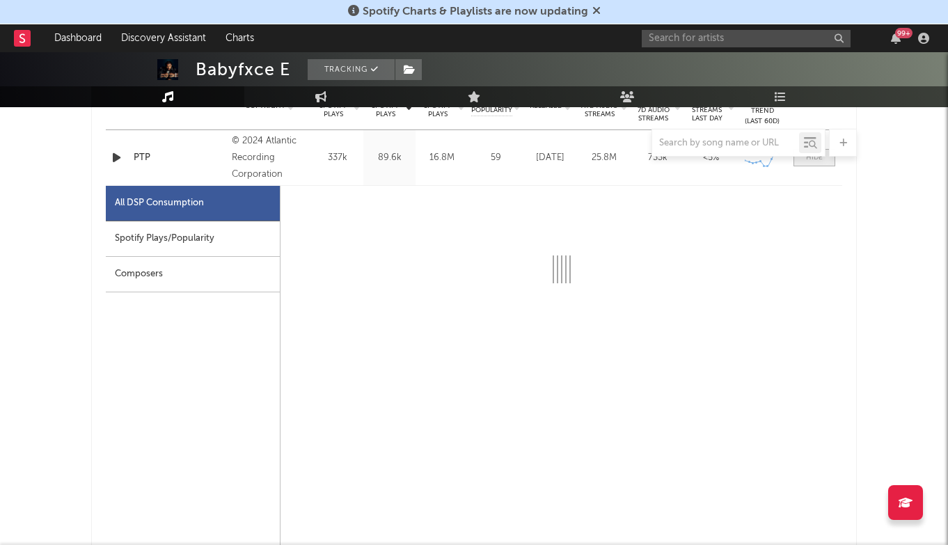
select select "6m"
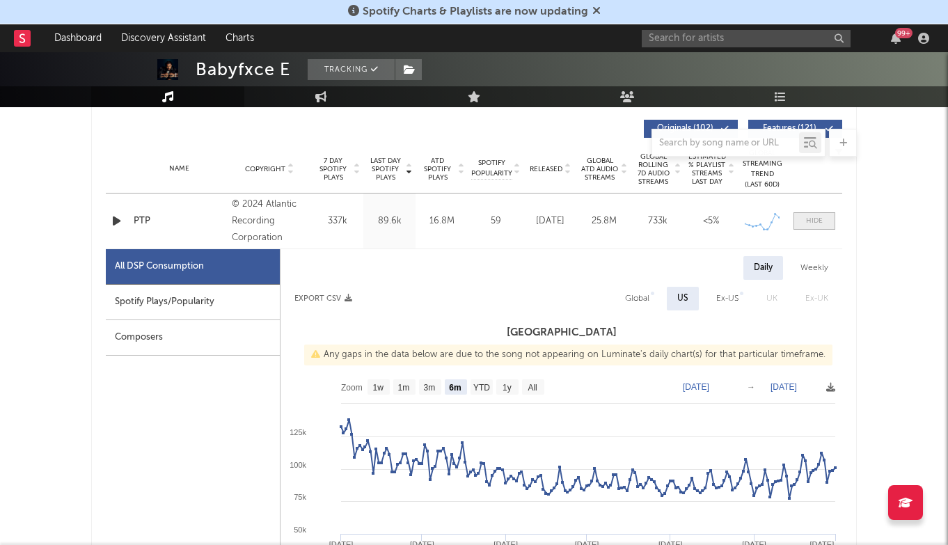
scroll to position [526, 0]
click at [816, 219] on div at bounding box center [814, 221] width 17 height 10
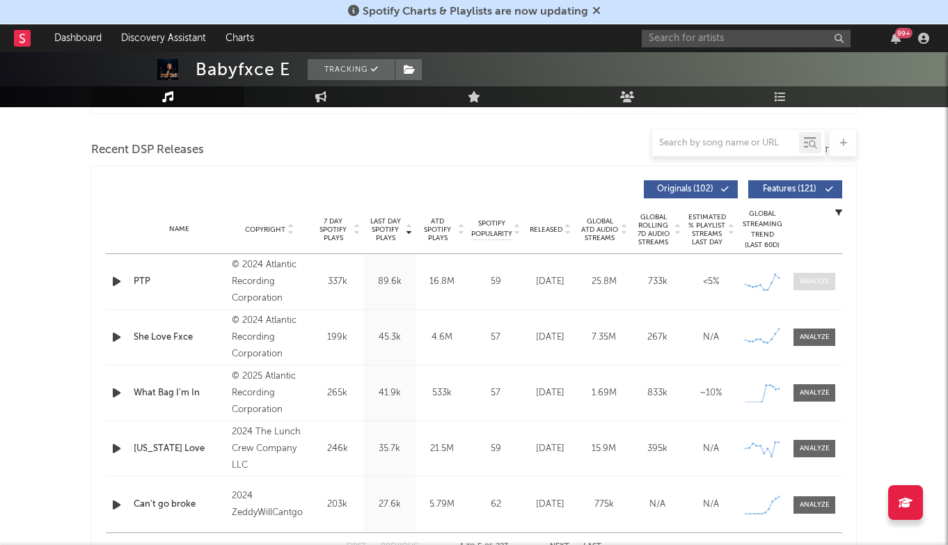
scroll to position [427, 0]
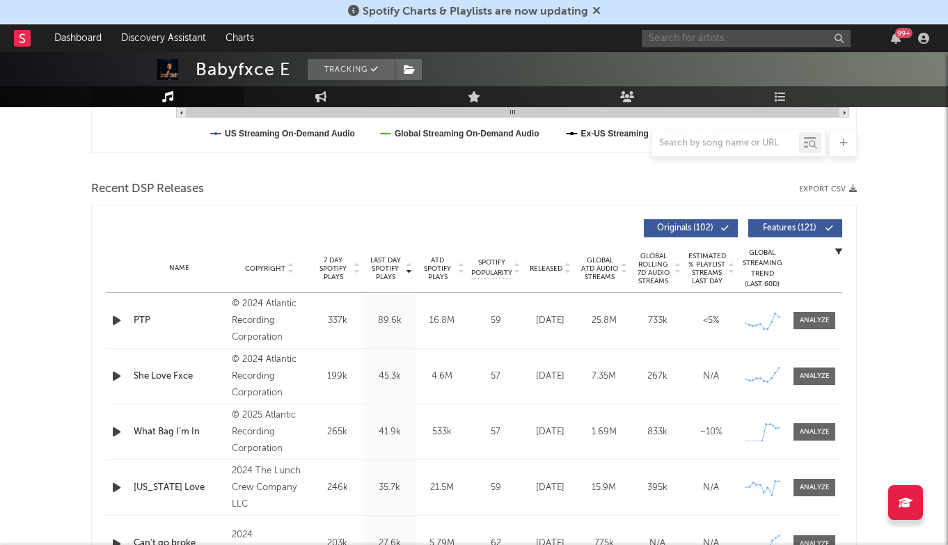
click at [743, 33] on input "text" at bounding box center [746, 38] width 209 height 17
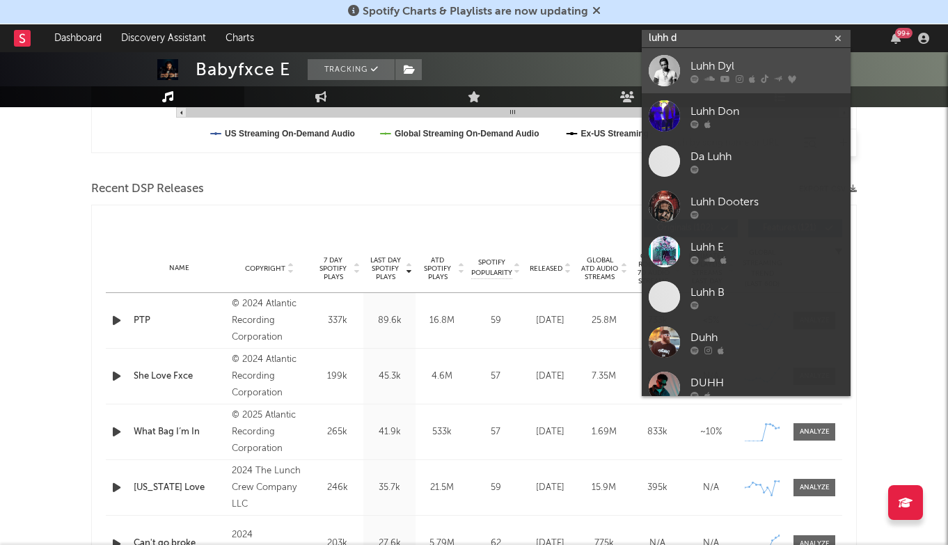
type input "luhh d"
click at [773, 55] on link "Luhh Dyl" at bounding box center [746, 70] width 209 height 45
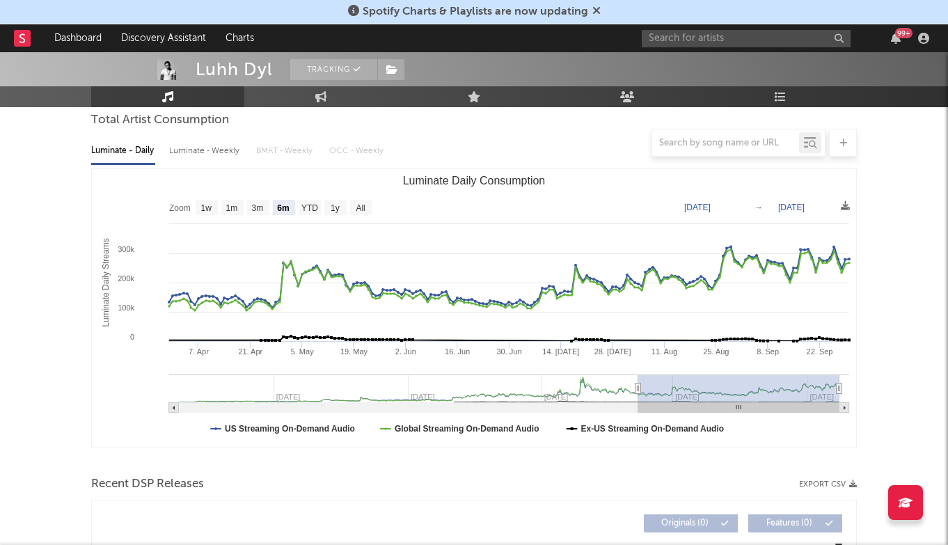
scroll to position [122, 0]
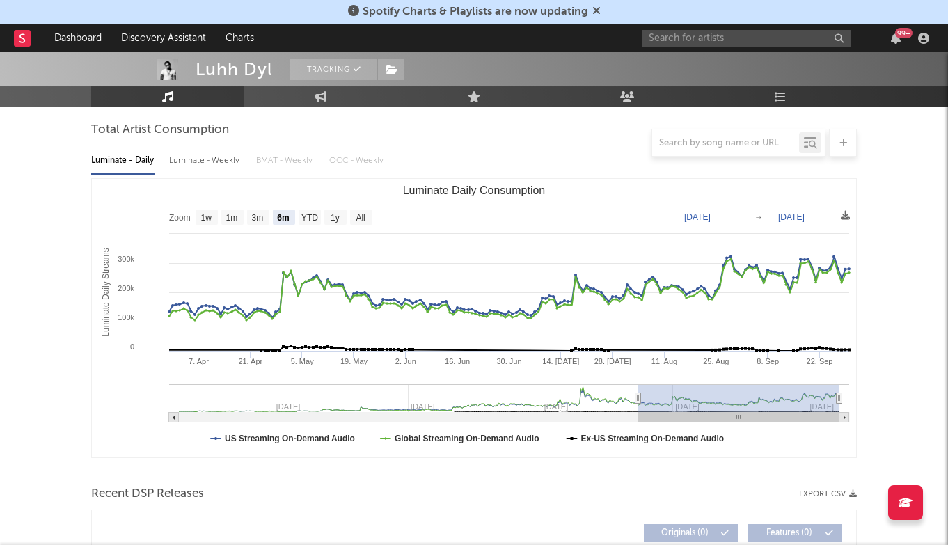
click at [368, 216] on rect "Luminate Daily Consumption" at bounding box center [361, 217] width 22 height 15
select select "All"
type input "[DATE]"
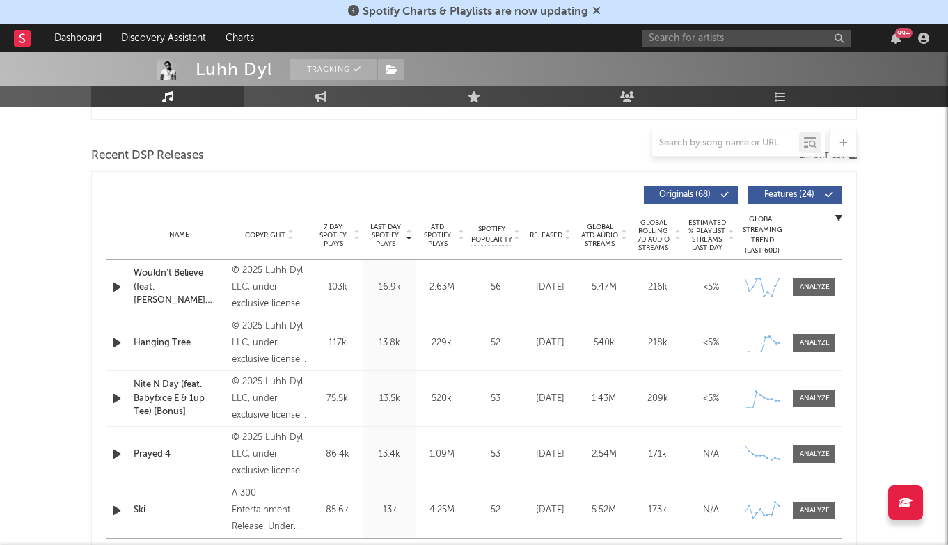
scroll to position [458, 0]
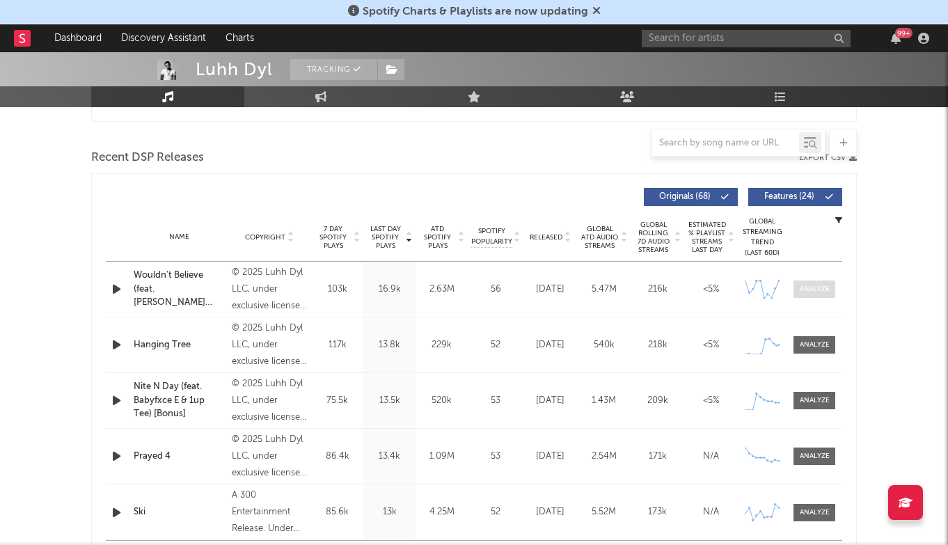
click at [808, 291] on div at bounding box center [815, 289] width 30 height 10
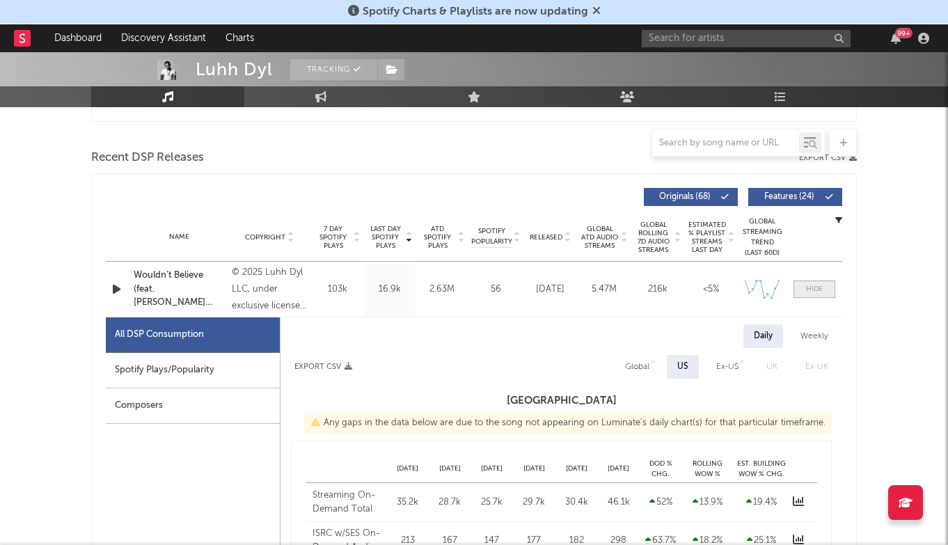
select select "1w"
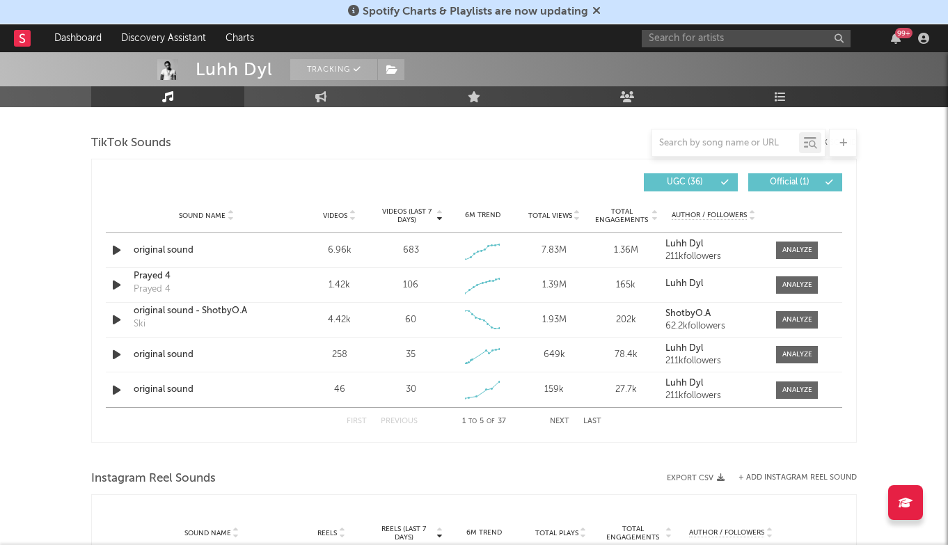
scroll to position [1609, 0]
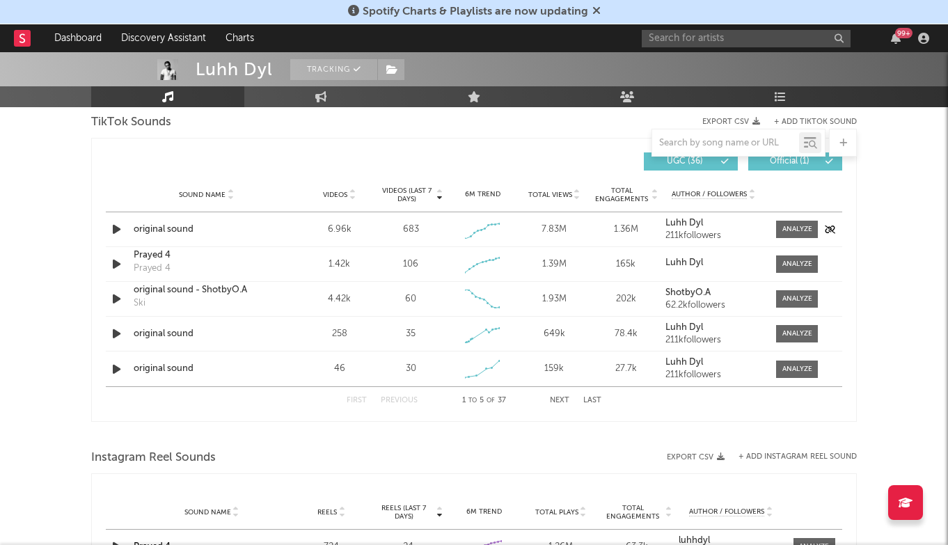
click at [161, 226] on div "original sound" at bounding box center [206, 230] width 145 height 14
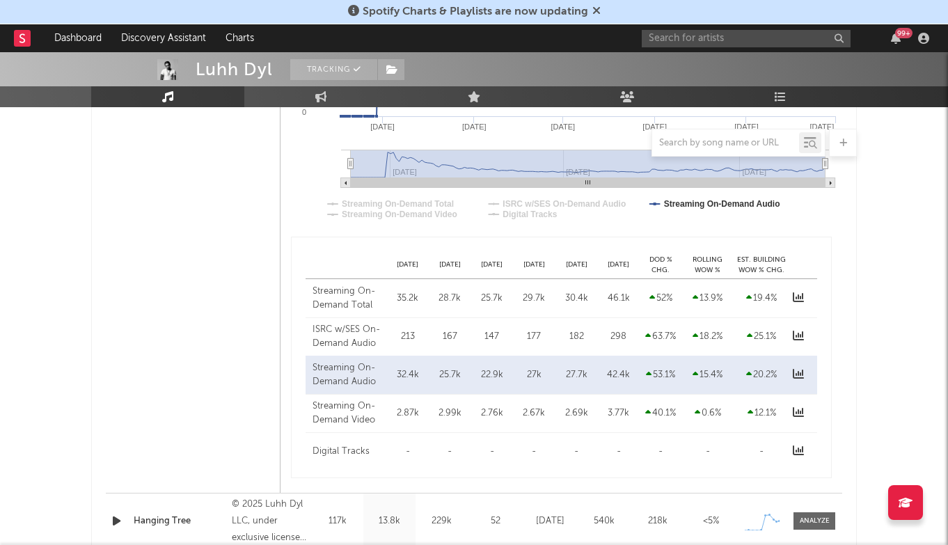
scroll to position [970, 1]
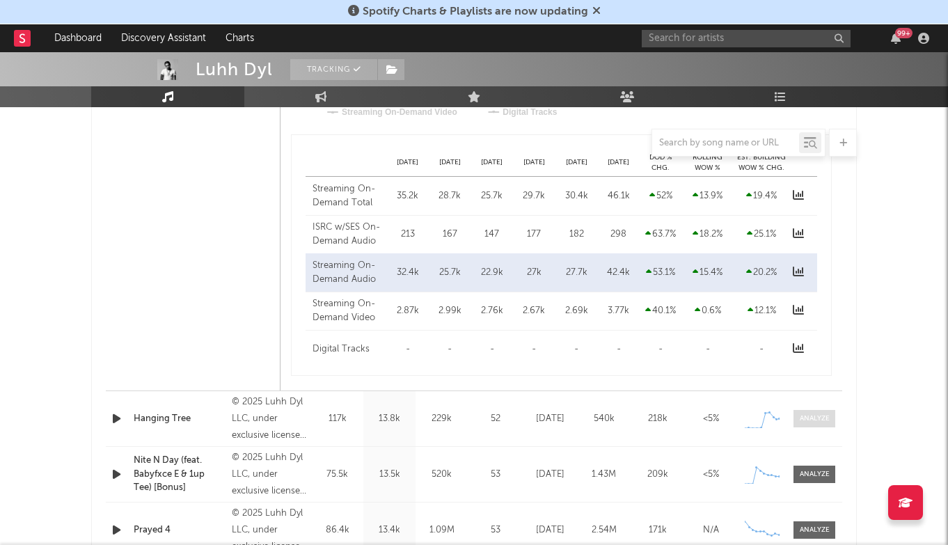
click at [821, 418] on div at bounding box center [815, 418] width 30 height 10
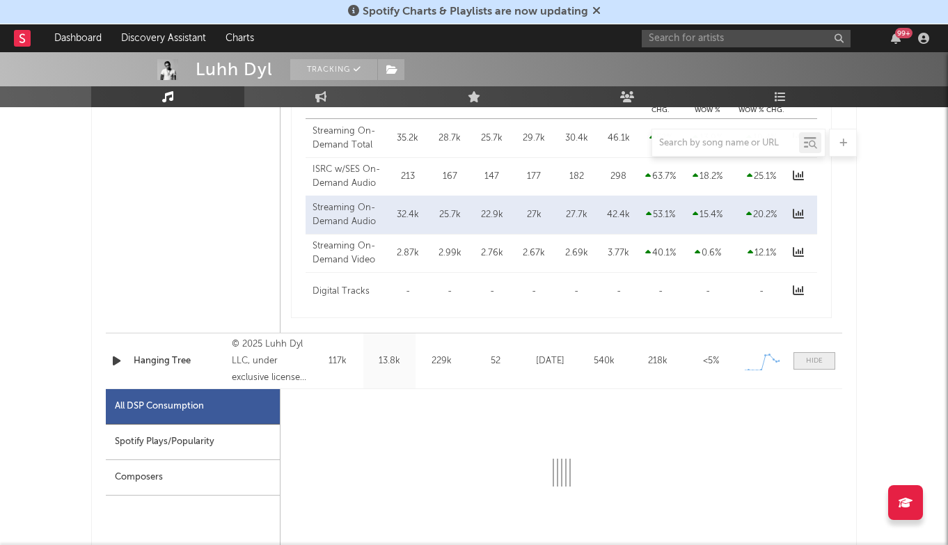
select select "1w"
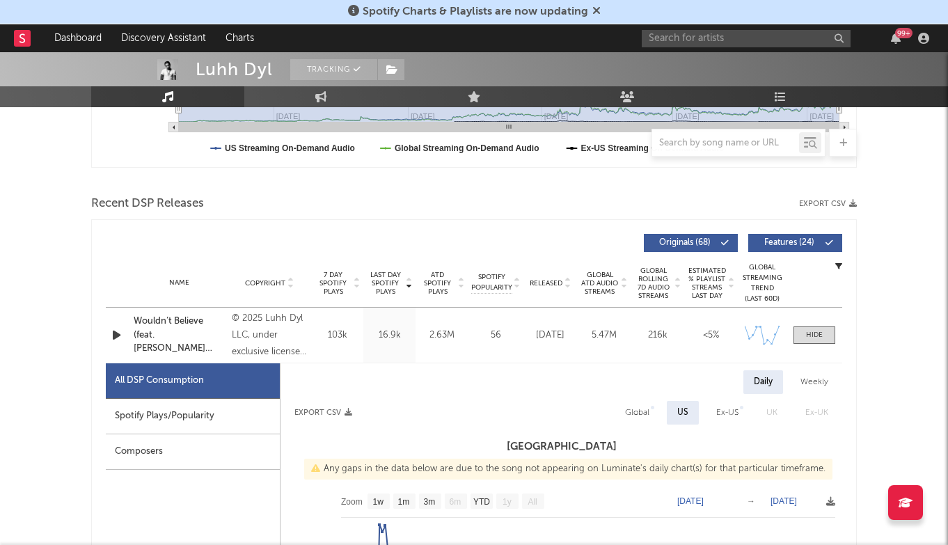
scroll to position [336, 0]
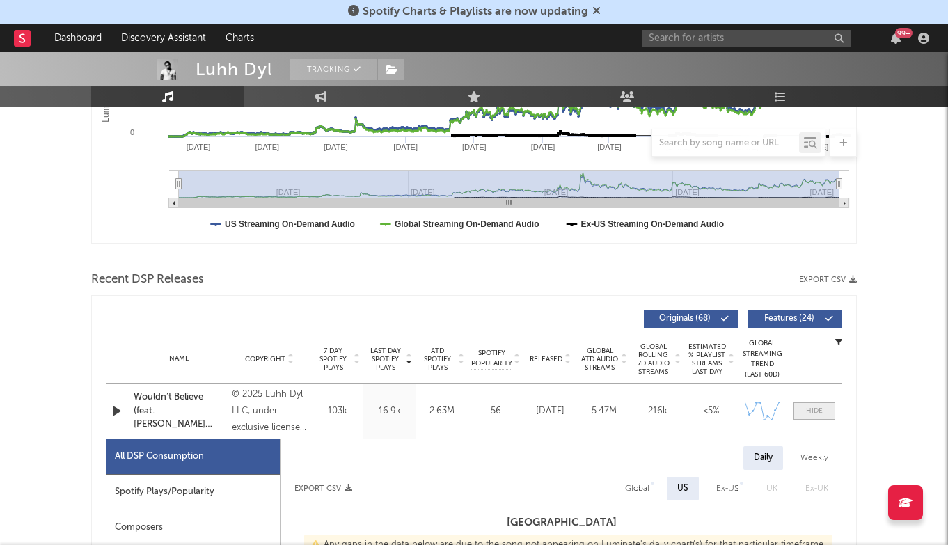
click at [807, 413] on div at bounding box center [814, 411] width 17 height 10
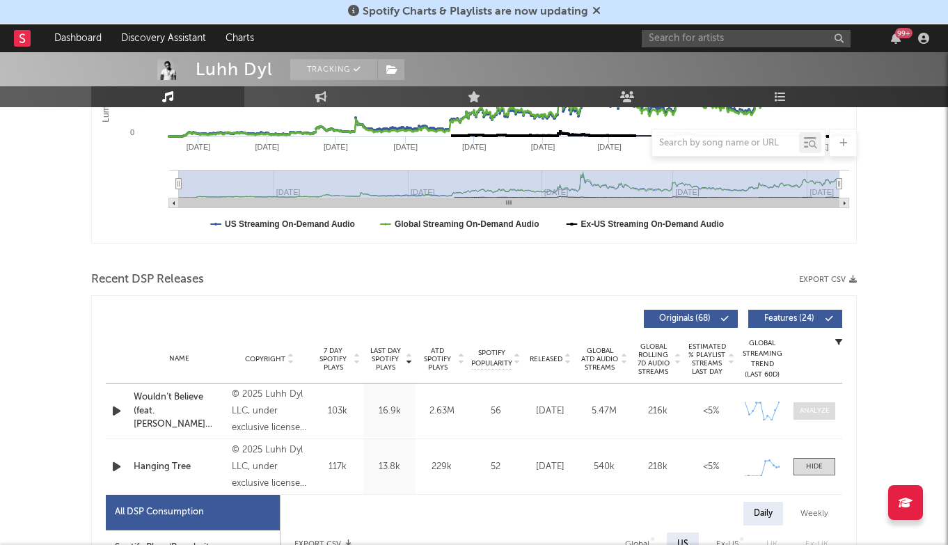
scroll to position [523, 0]
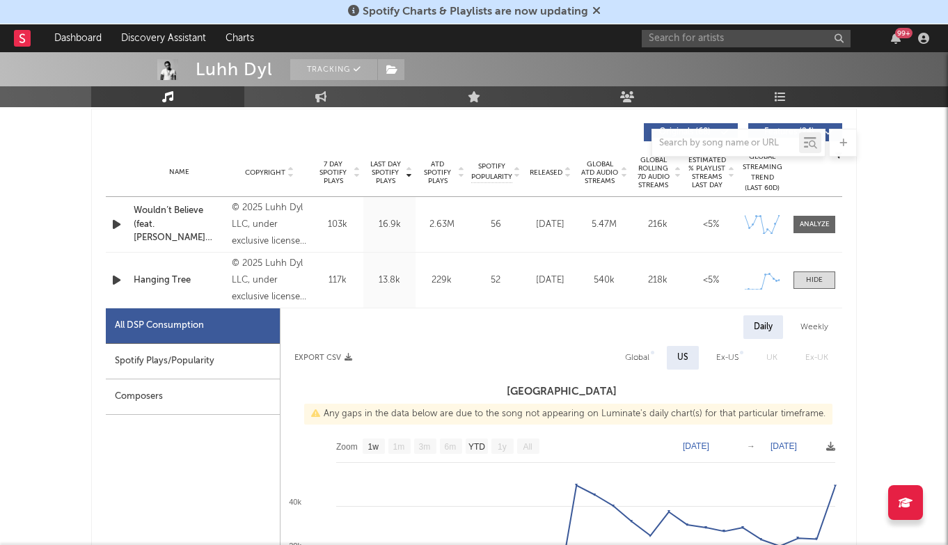
click at [816, 271] on div "Name Hanging Tree Copyright © 2025 Luhh Dyl LLC, under exclusive license to 300…" at bounding box center [474, 280] width 736 height 55
click at [818, 282] on div at bounding box center [814, 280] width 17 height 10
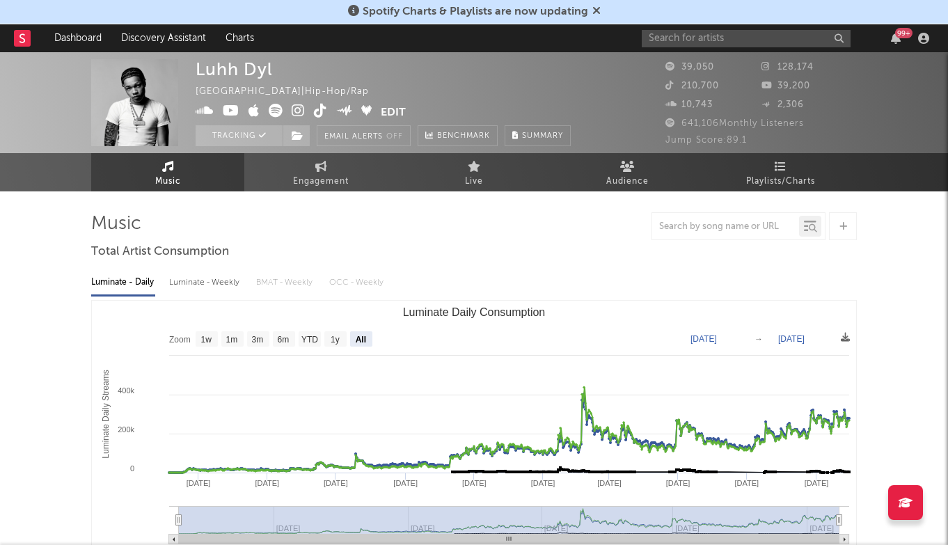
scroll to position [0, 0]
click at [684, 34] on input "text" at bounding box center [746, 38] width 209 height 17
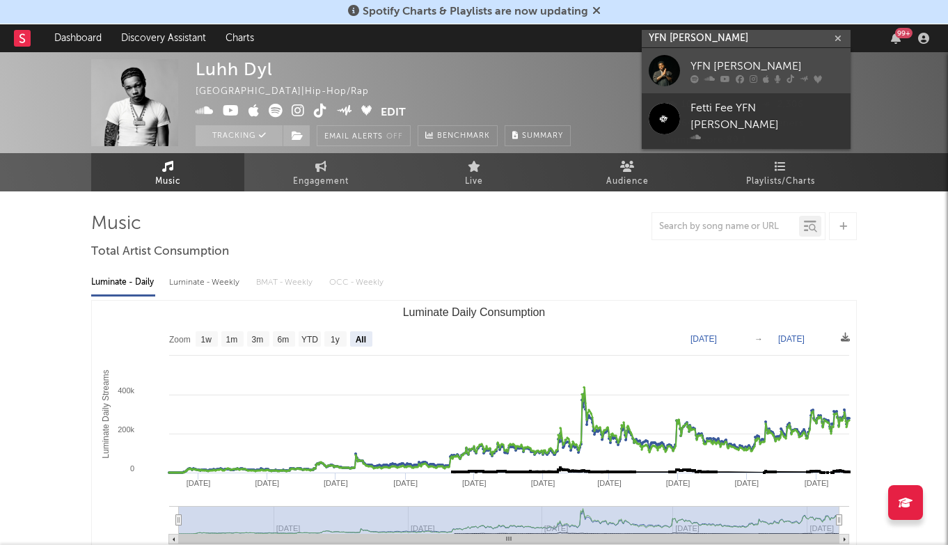
type input "YFN [PERSON_NAME]"
click at [735, 63] on div "YFN [PERSON_NAME]" at bounding box center [767, 66] width 153 height 17
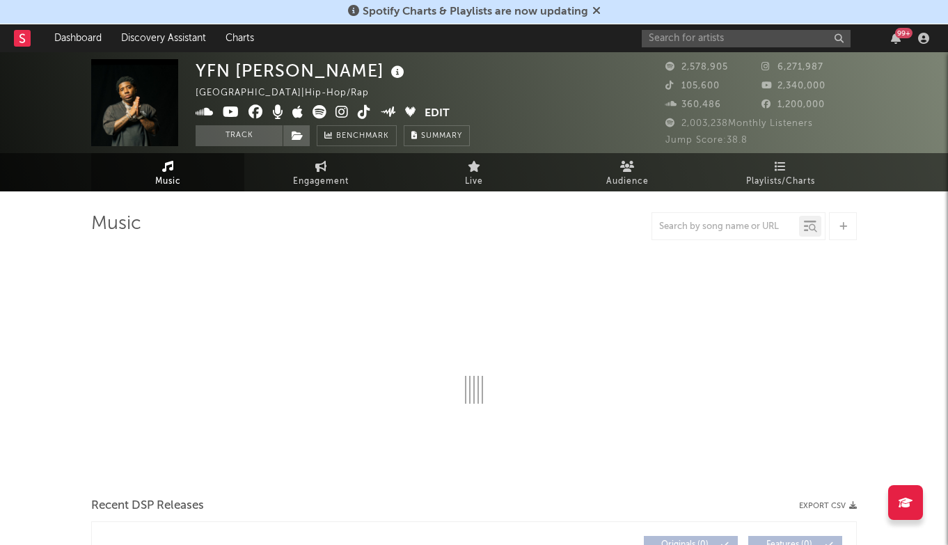
select select "6m"
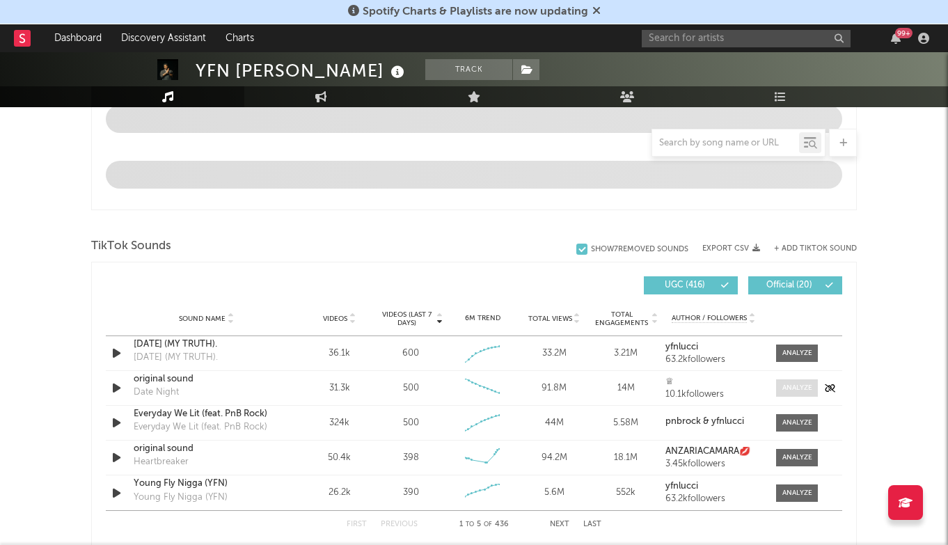
scroll to position [853, 0]
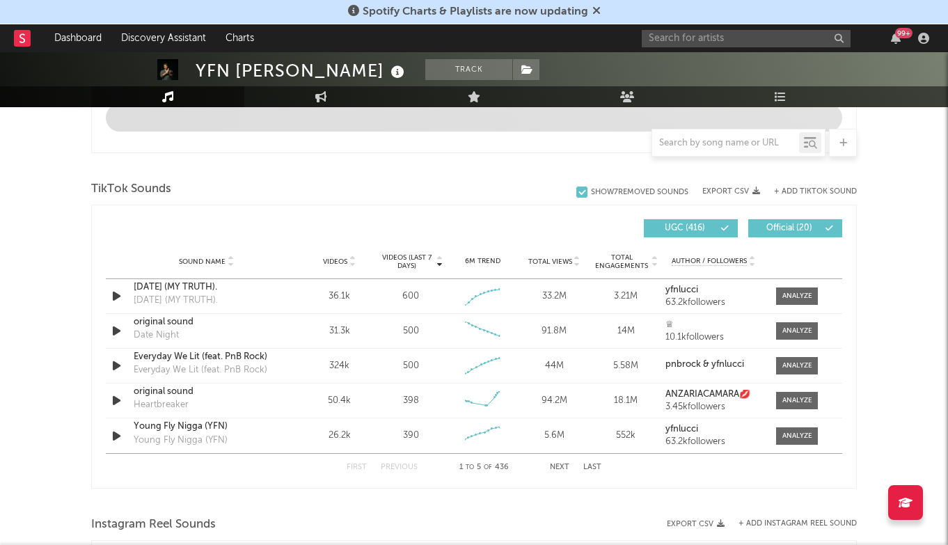
click at [596, 464] on button "Last" at bounding box center [592, 468] width 18 height 8
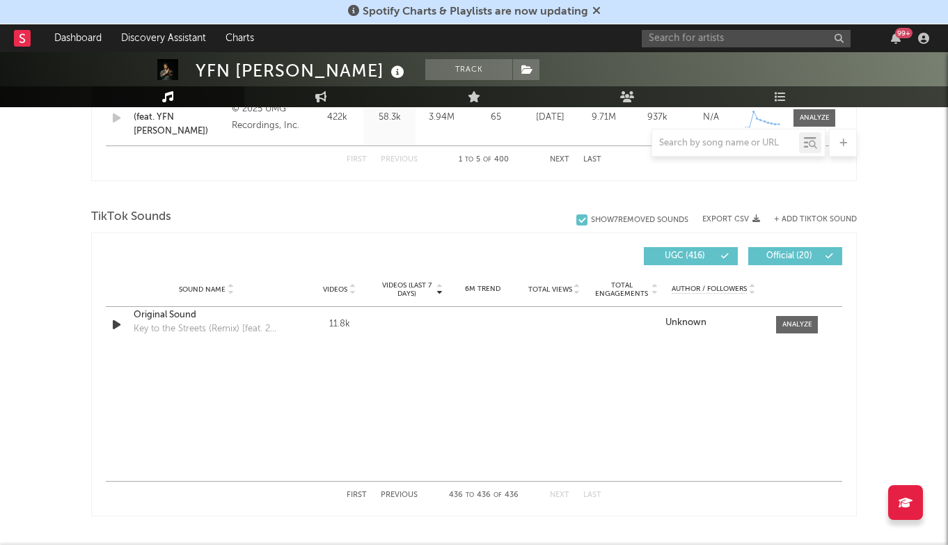
click at [397, 491] on div "First Previous 436 to 436 of 436 Next Last" at bounding box center [474, 495] width 255 height 27
click at [397, 493] on button "Previous" at bounding box center [399, 495] width 37 height 8
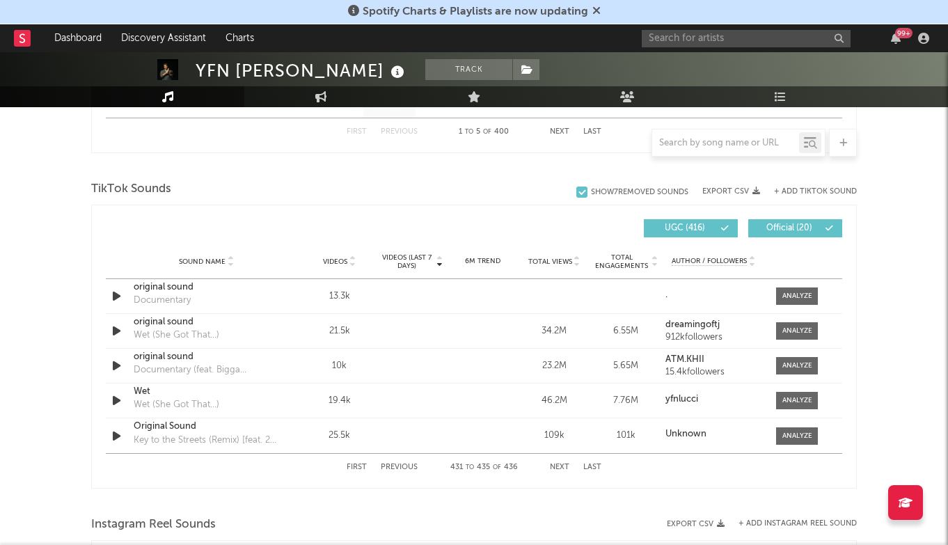
scroll to position [885, 0]
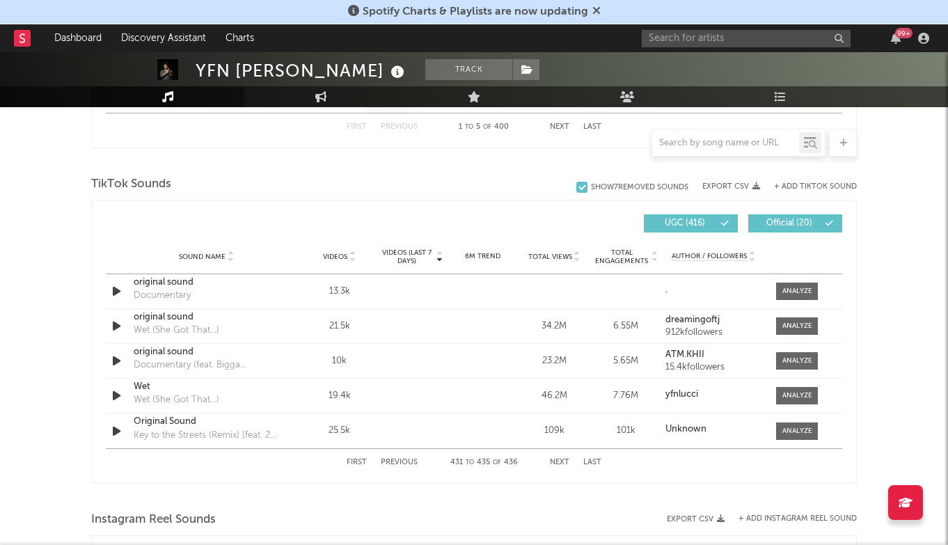
click at [399, 458] on div "First Previous 431 to 435 of 436 Next Last" at bounding box center [474, 462] width 255 height 27
click at [400, 460] on button "Previous" at bounding box center [399, 463] width 37 height 8
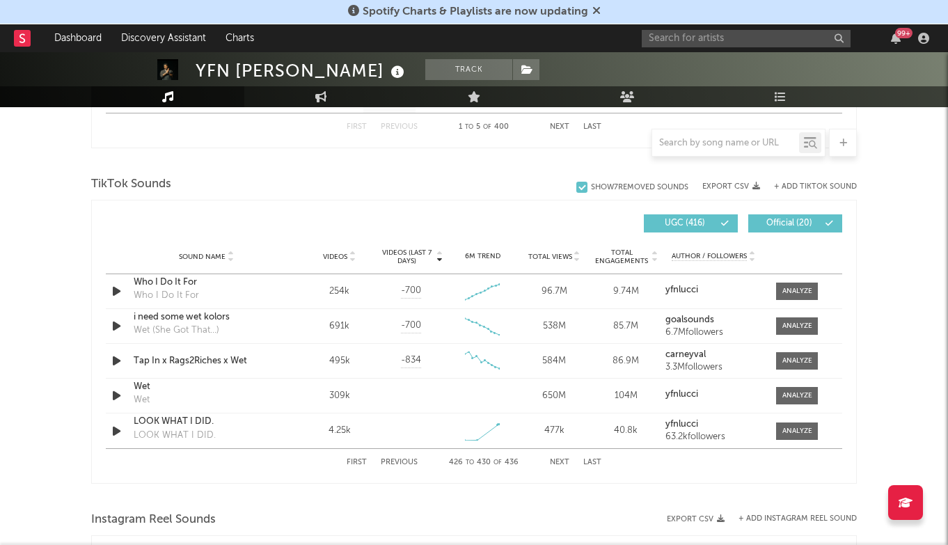
scroll to position [897, 0]
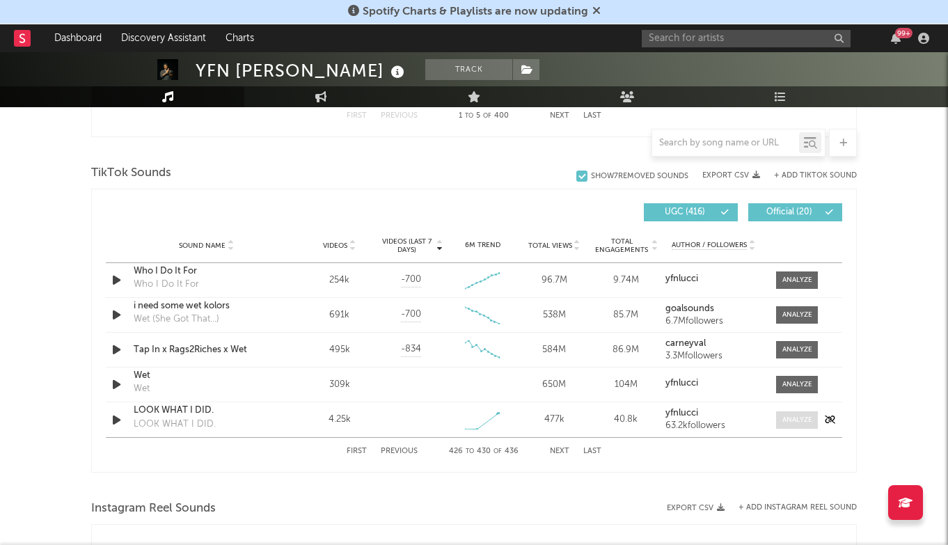
click at [784, 413] on span at bounding box center [797, 419] width 42 height 17
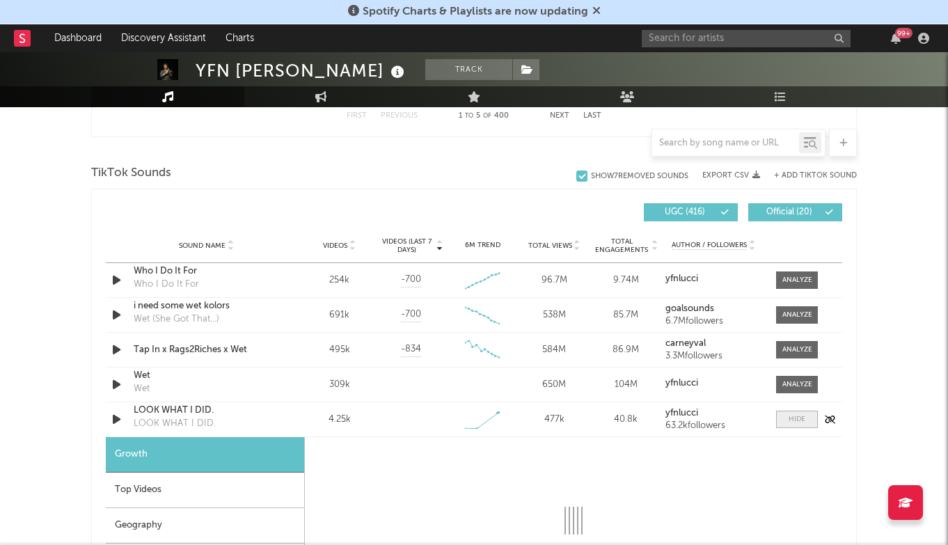
scroll to position [977, 0]
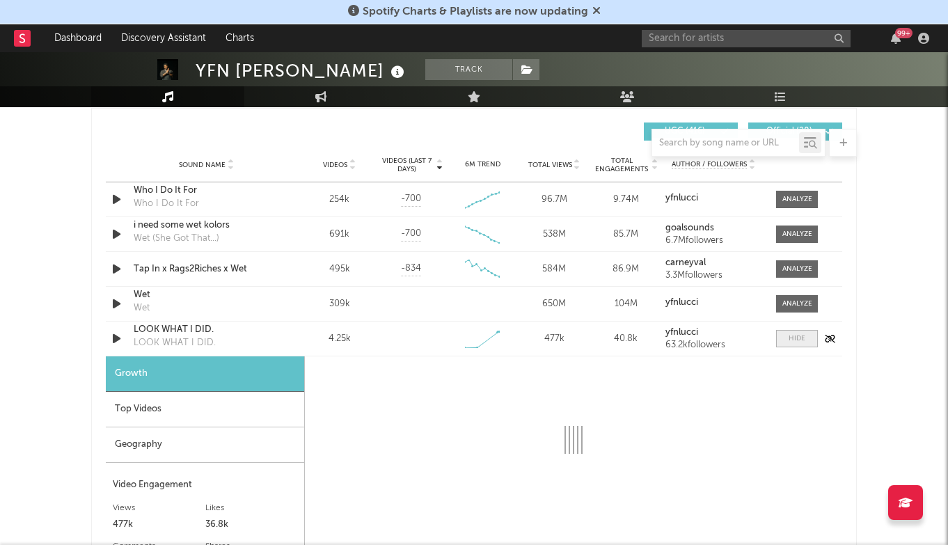
select select "1w"
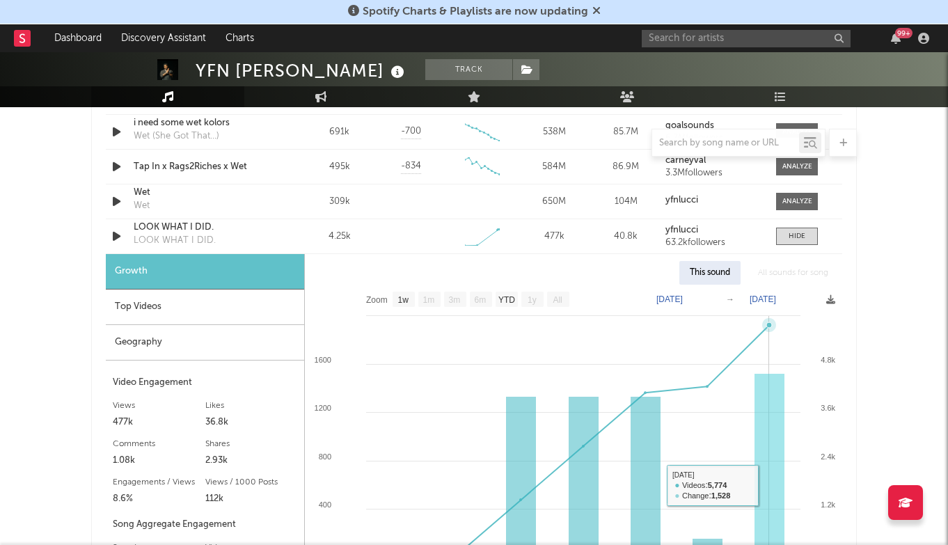
scroll to position [1060, 0]
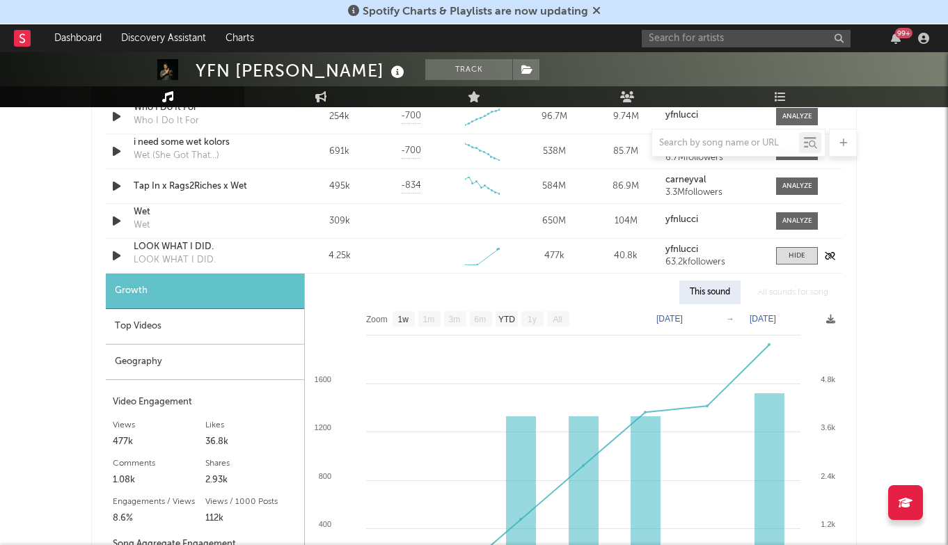
click at [187, 251] on div "LOOK WHAT I DID." at bounding box center [206, 247] width 145 height 14
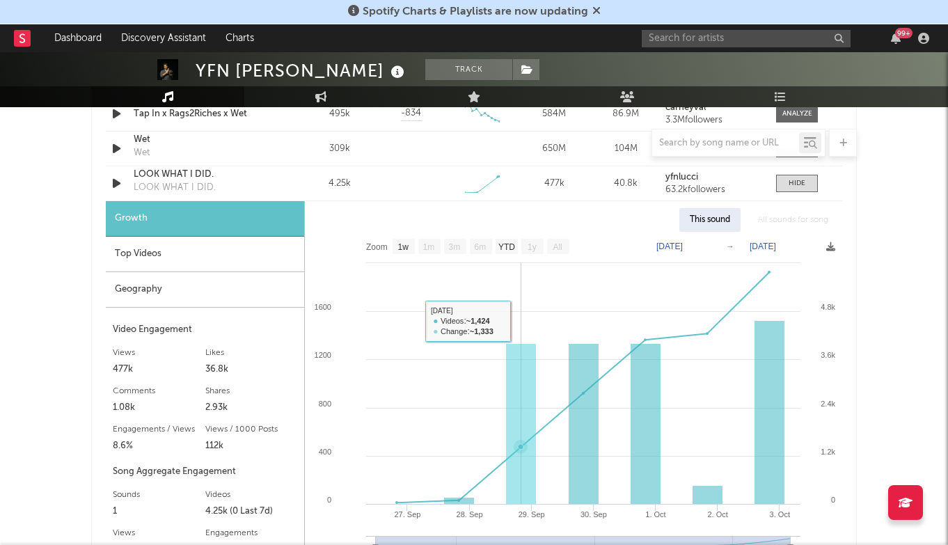
scroll to position [1149, 0]
